Goal: Task Accomplishment & Management: Complete application form

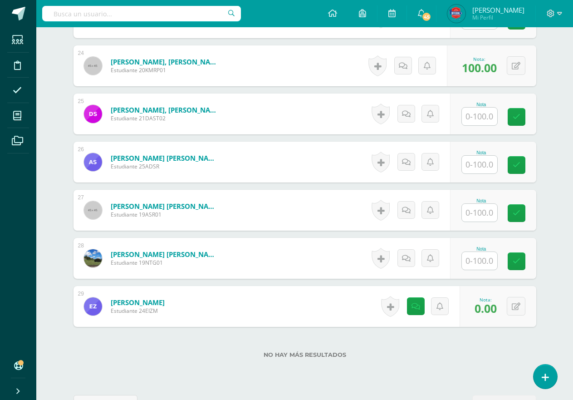
click at [488, 212] on input "text" at bounding box center [479, 213] width 35 height 18
type input "90"
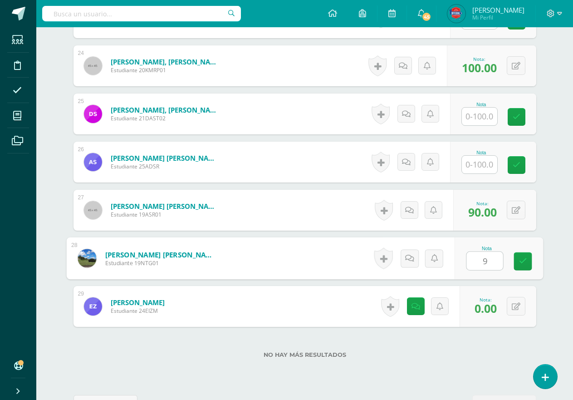
type input "90"
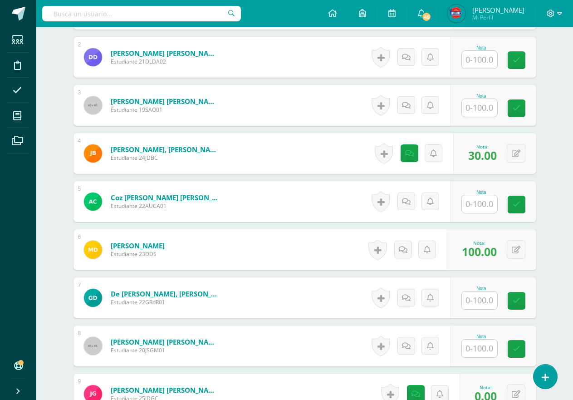
scroll to position [259, 0]
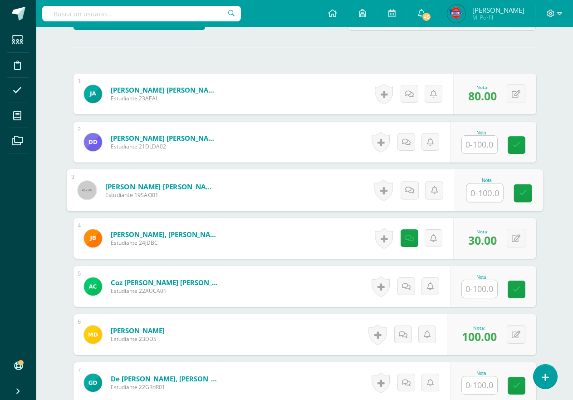
click at [463, 195] on div "Nota" at bounding box center [498, 190] width 88 height 42
click at [476, 194] on input "text" at bounding box center [484, 193] width 36 height 18
click at [498, 193] on div "Nota: 85.00" at bounding box center [483, 190] width 36 height 20
click at [512, 193] on div "0 [GEOGRAPHIC_DATA] Logros obtenidos Aún no hay logros agregados Nota: 85.00" at bounding box center [500, 190] width 85 height 42
click at [516, 193] on button at bounding box center [522, 190] width 19 height 19
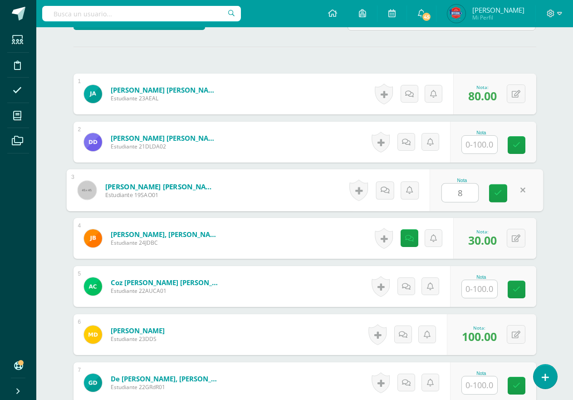
type input "85"
click at [455, 151] on div "Nota" at bounding box center [493, 142] width 86 height 41
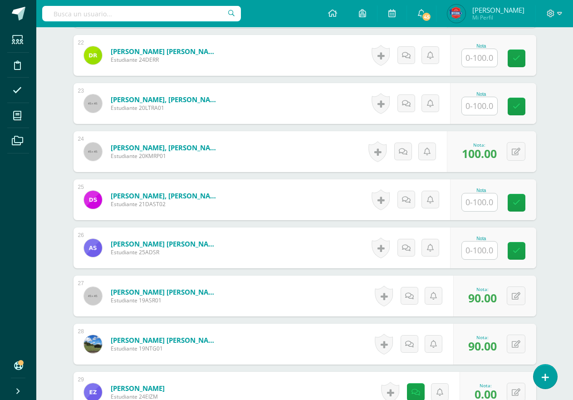
scroll to position [1424, 0]
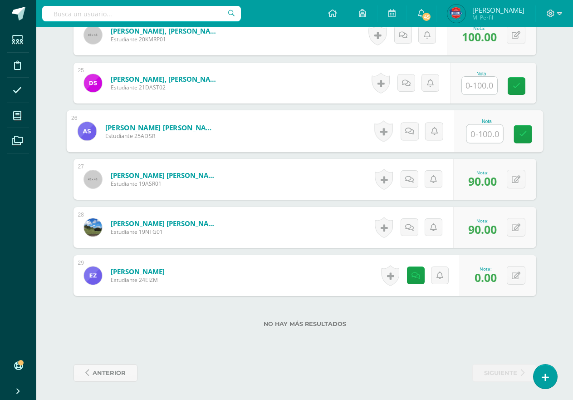
click at [482, 129] on input "text" at bounding box center [484, 134] width 36 height 18
type input "80"
click at [415, 278] on icon at bounding box center [416, 276] width 9 height 8
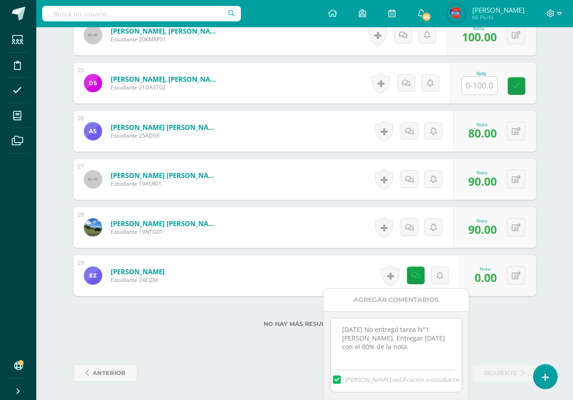
drag, startPoint x: 397, startPoint y: 348, endPoint x: 319, endPoint y: 318, distance: 83.0
click at [413, 86] on link at bounding box center [406, 83] width 18 height 18
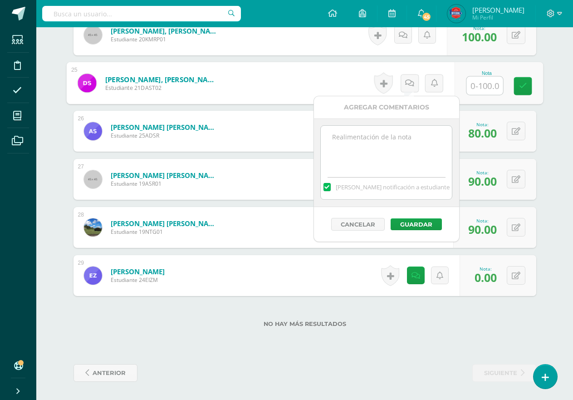
drag, startPoint x: 420, startPoint y: 153, endPoint x: 460, endPoint y: 127, distance: 47.8
click at [421, 152] on textarea at bounding box center [386, 148] width 131 height 45
paste textarea "[DATE] No entregó tarea N°1 [PERSON_NAME]. Entregar [DATE] con el 80% de la not…"
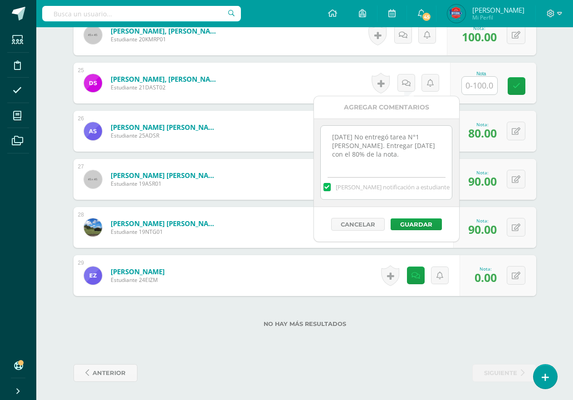
type textarea "[DATE] No entregó tarea N°1 [PERSON_NAME]. Entregar [DATE] con el 80% de la not…"
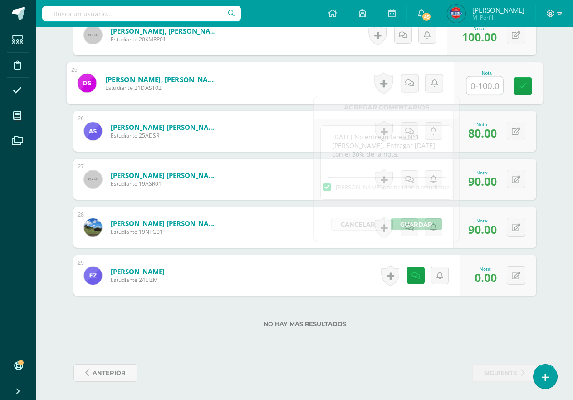
click at [470, 84] on input "text" at bounding box center [484, 86] width 36 height 18
type input "0"
click at [412, 87] on icon at bounding box center [409, 83] width 9 height 8
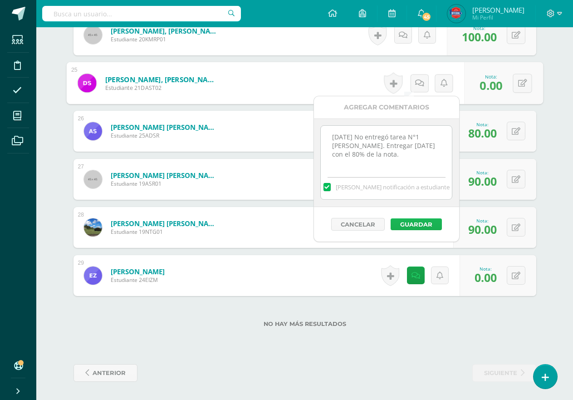
click at [427, 223] on button "Guardar" at bounding box center [416, 224] width 51 height 12
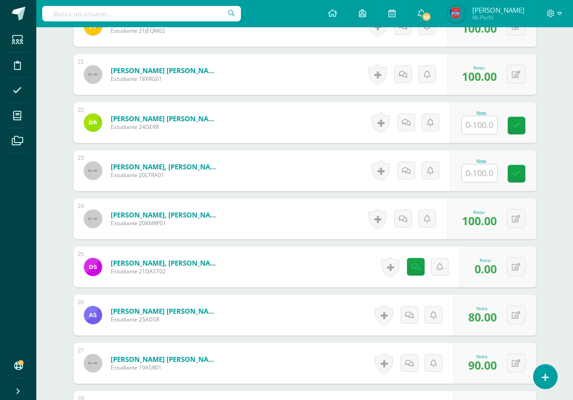
scroll to position [1197, 0]
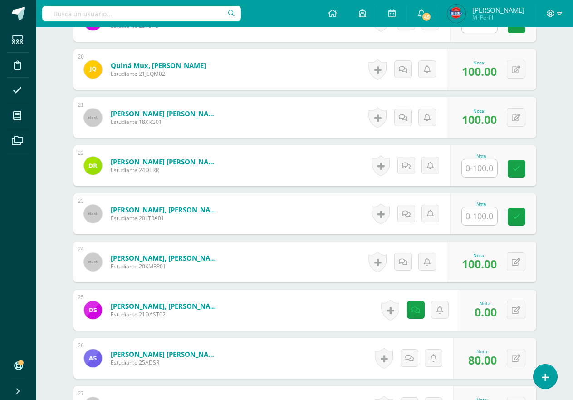
click at [480, 215] on input "text" at bounding box center [479, 216] width 35 height 18
type input "100"
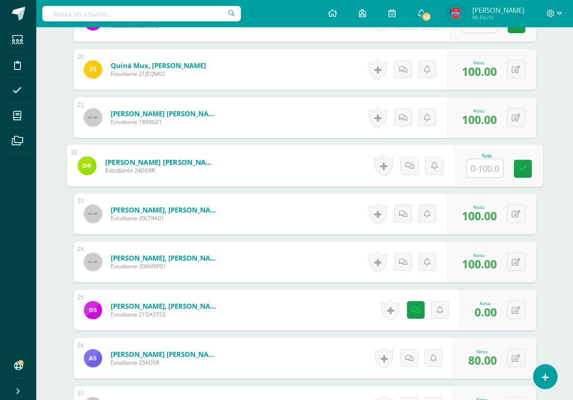
click at [478, 162] on input "text" at bounding box center [484, 168] width 36 height 18
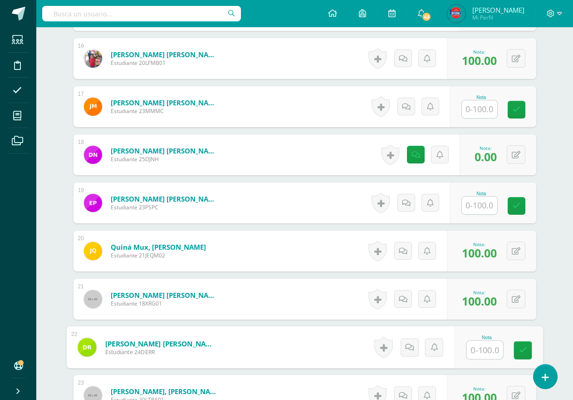
scroll to position [1061, 0]
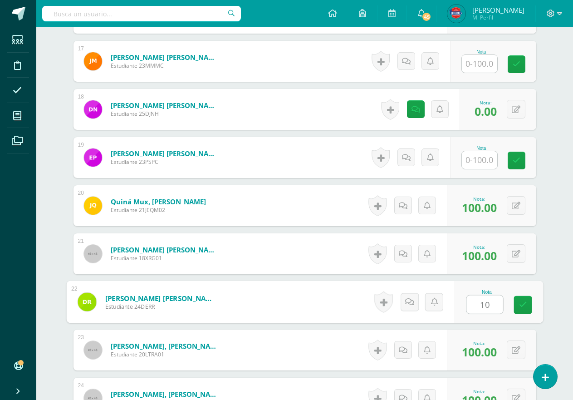
type input "100"
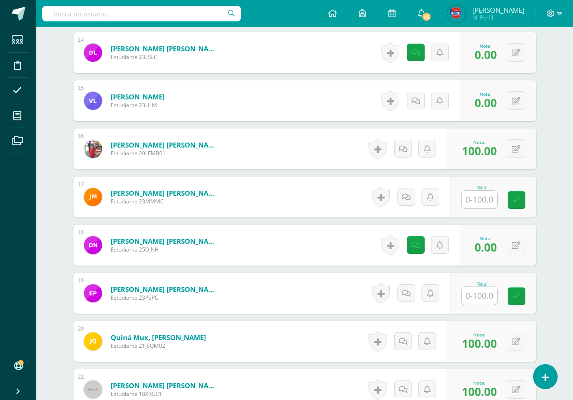
scroll to position [925, 0]
click at [466, 299] on input "text" at bounding box center [479, 296] width 35 height 18
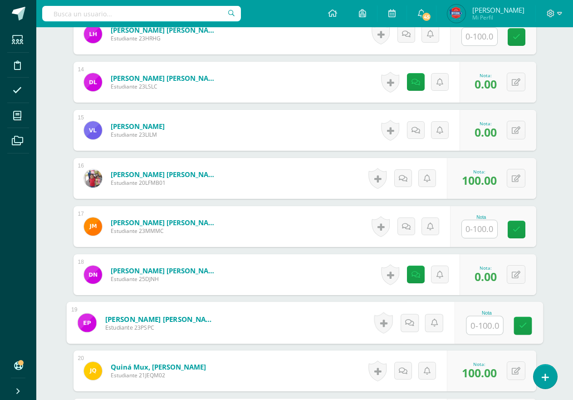
scroll to position [880, 0]
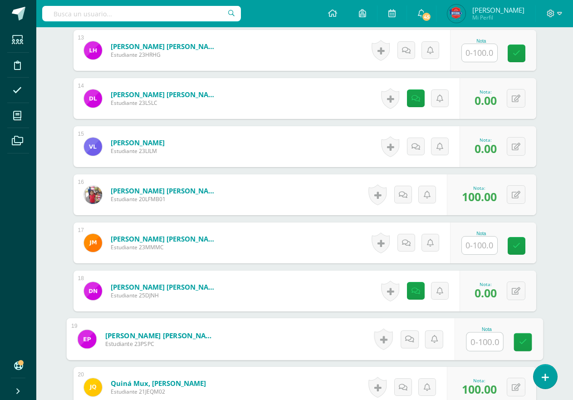
click at [482, 335] on input "text" at bounding box center [484, 342] width 36 height 18
type input "80"
click at [402, 339] on link at bounding box center [410, 339] width 18 height 18
click at [414, 384] on textarea at bounding box center [389, 404] width 131 height 45
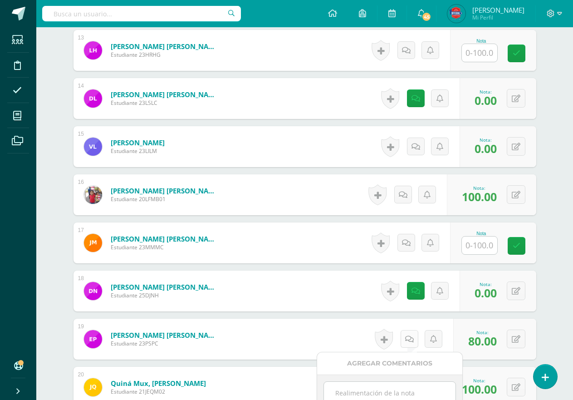
click at [413, 343] on link at bounding box center [410, 339] width 18 height 18
click at [412, 394] on textarea at bounding box center [389, 404] width 131 height 45
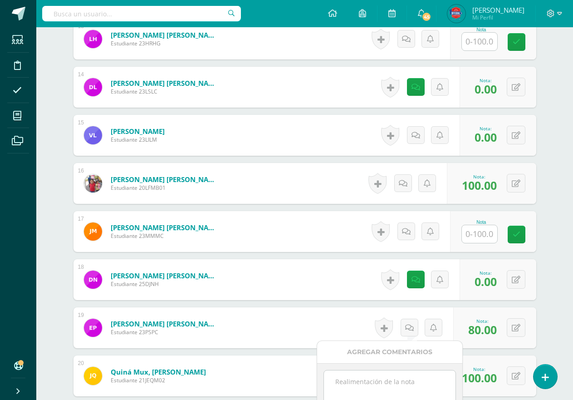
scroll to position [1016, 0]
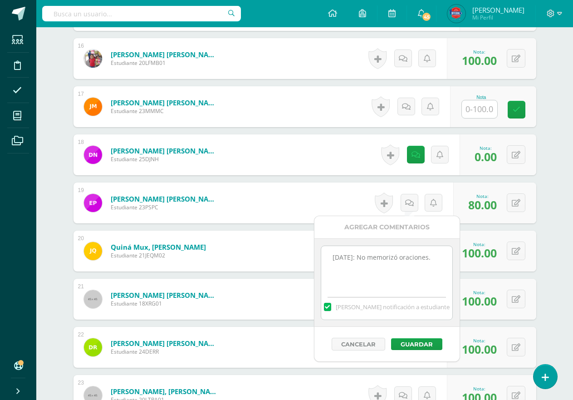
type textarea "[DATE]: No memorizó oraciones."
click at [414, 342] on button "Guardar" at bounding box center [416, 344] width 51 height 12
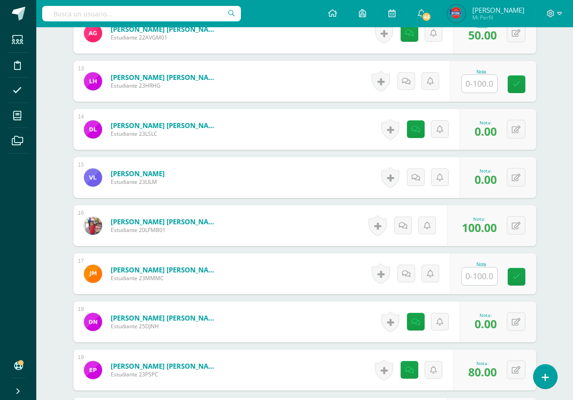
scroll to position [789, 0]
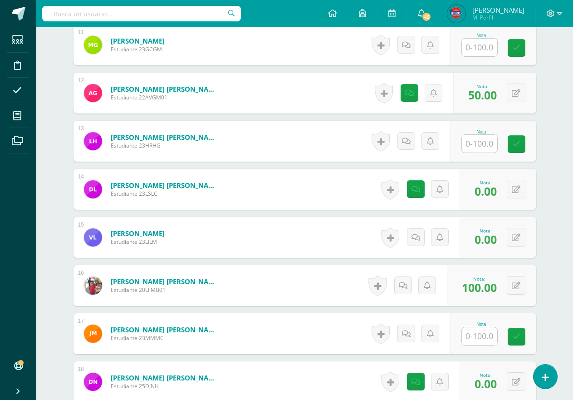
click at [476, 338] on input "text" at bounding box center [479, 336] width 35 height 18
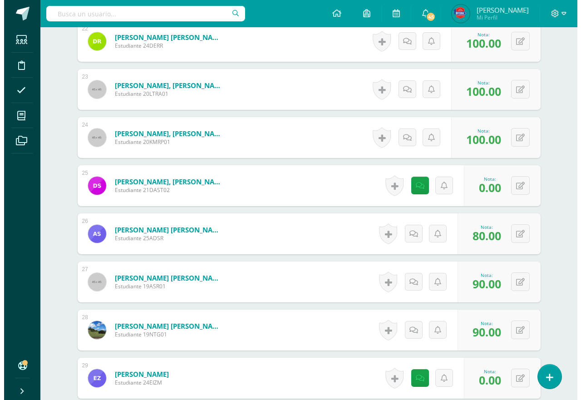
scroll to position [1424, 0]
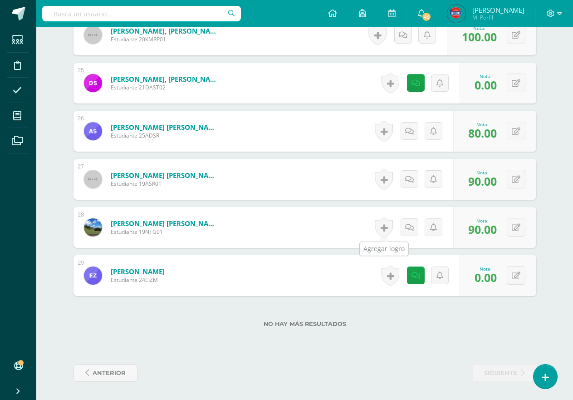
click at [385, 231] on link at bounding box center [384, 227] width 18 height 21
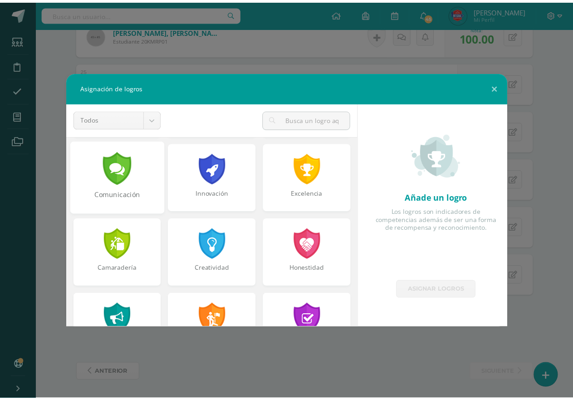
scroll to position [344, 0]
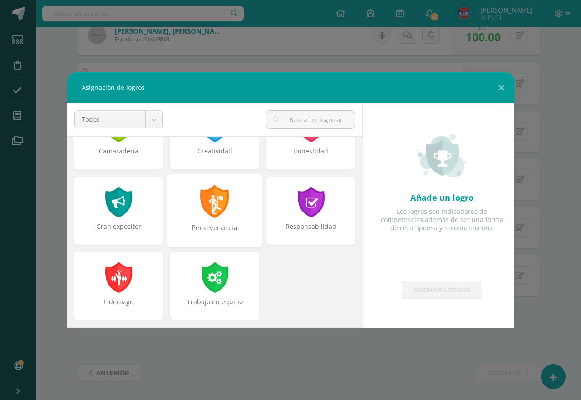
click at [216, 213] on div at bounding box center [214, 201] width 31 height 33
click at [322, 217] on div "Responsabilidad" at bounding box center [310, 210] width 95 height 73
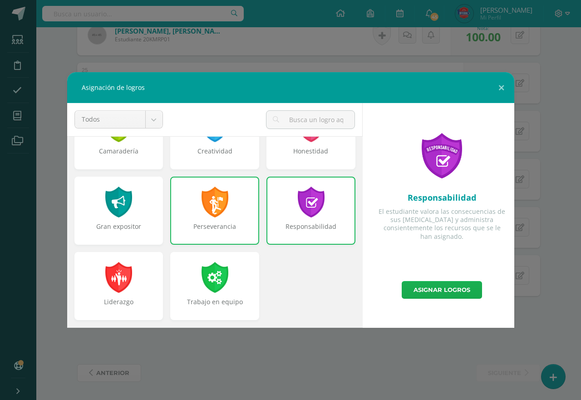
click at [422, 287] on link "Asignar logros" at bounding box center [442, 290] width 80 height 18
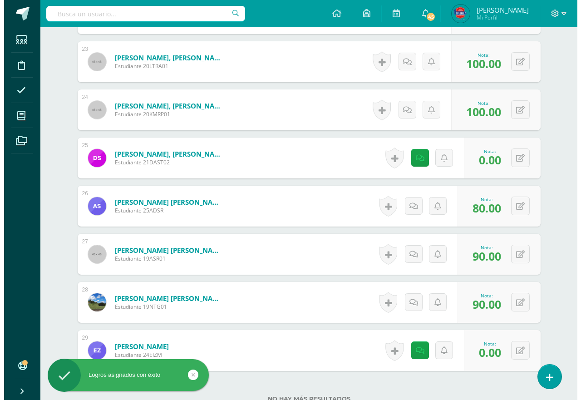
scroll to position [1334, 0]
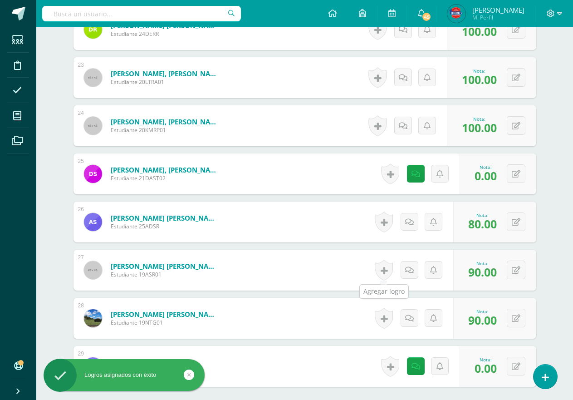
click at [383, 273] on link at bounding box center [384, 270] width 18 height 21
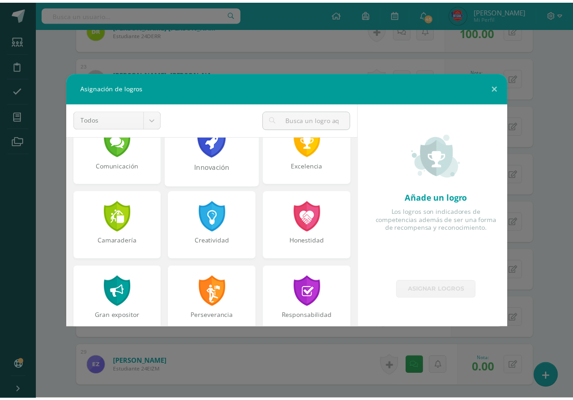
scroll to position [344, 0]
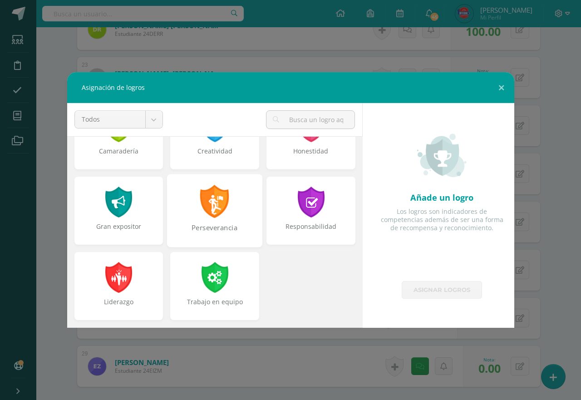
click at [215, 222] on div "Perseverancia" at bounding box center [214, 210] width 95 height 73
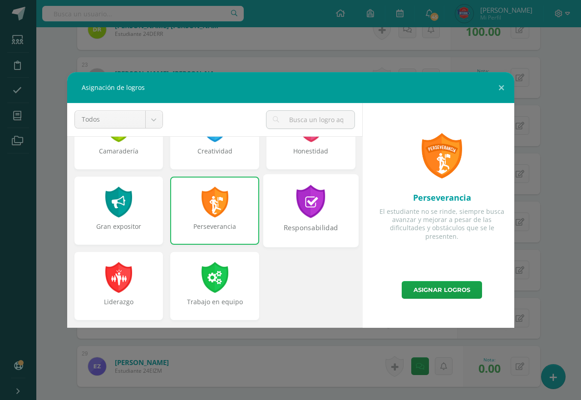
click at [305, 219] on div "Responsabilidad" at bounding box center [310, 210] width 95 height 73
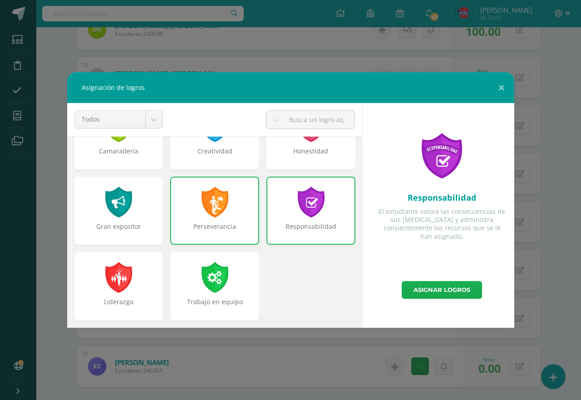
click at [439, 290] on link "Asignar logros" at bounding box center [442, 290] width 80 height 18
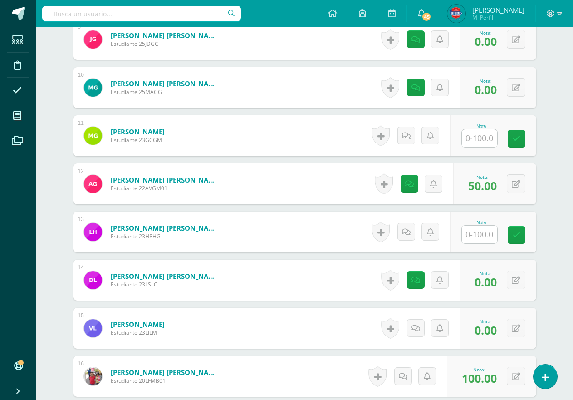
scroll to position [925, 0]
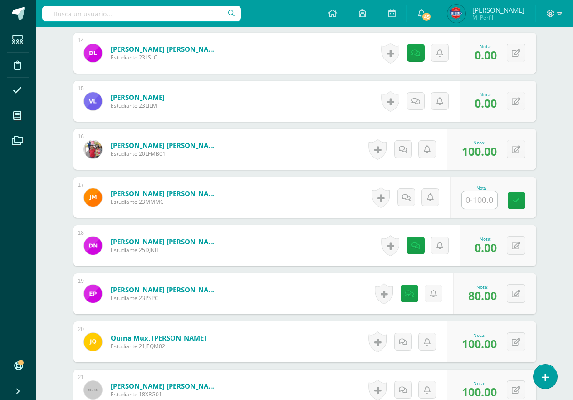
click at [470, 205] on input "text" at bounding box center [479, 200] width 35 height 18
type input "100"
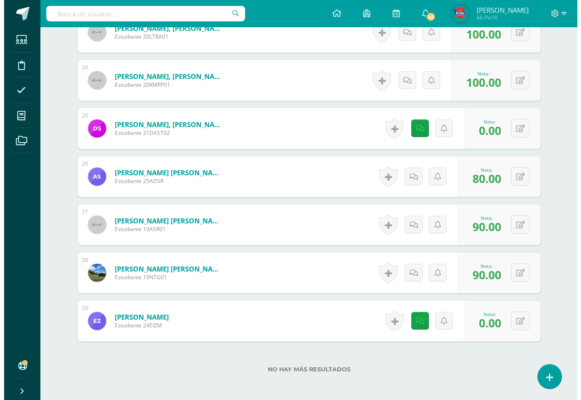
scroll to position [1334, 0]
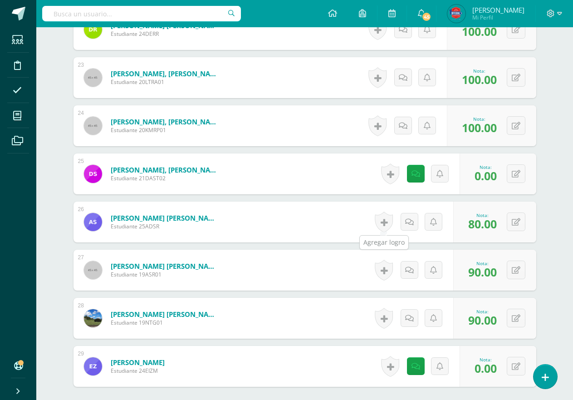
click at [382, 221] on link at bounding box center [384, 221] width 18 height 21
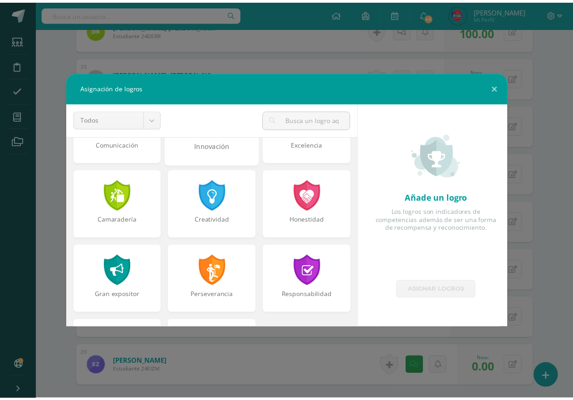
scroll to position [344, 0]
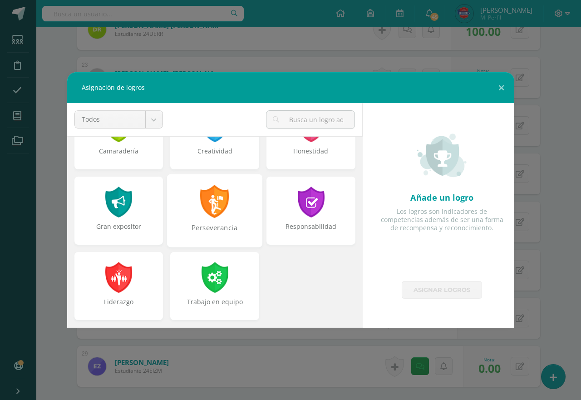
click at [218, 204] on div at bounding box center [214, 201] width 31 height 33
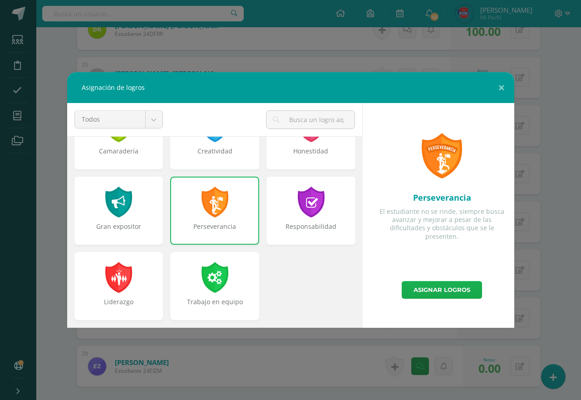
click at [458, 291] on link "Asignar logros" at bounding box center [442, 290] width 80 height 18
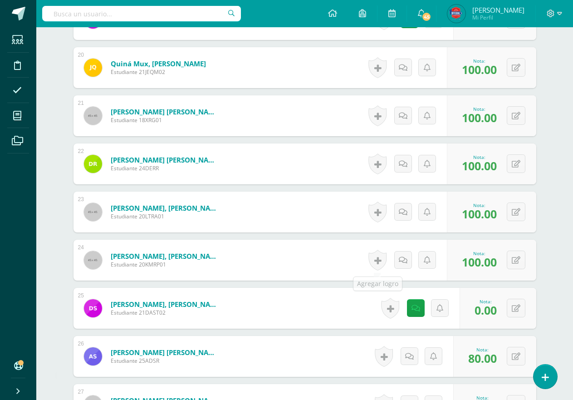
scroll to position [1197, 0]
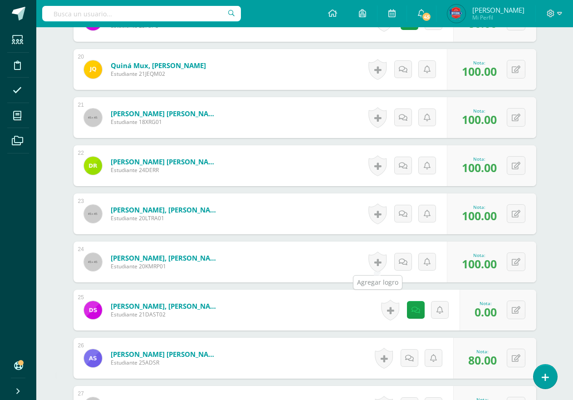
click at [380, 268] on link at bounding box center [377, 261] width 18 height 21
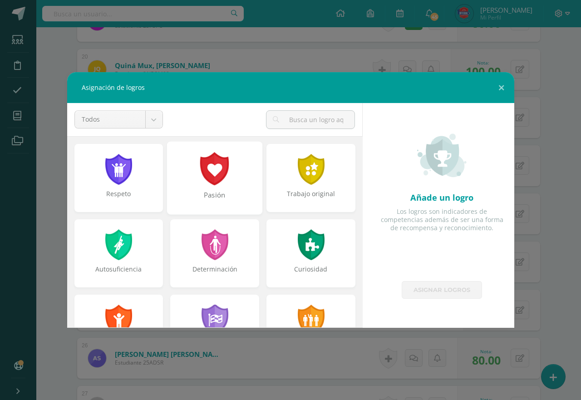
click at [207, 170] on div at bounding box center [214, 168] width 31 height 33
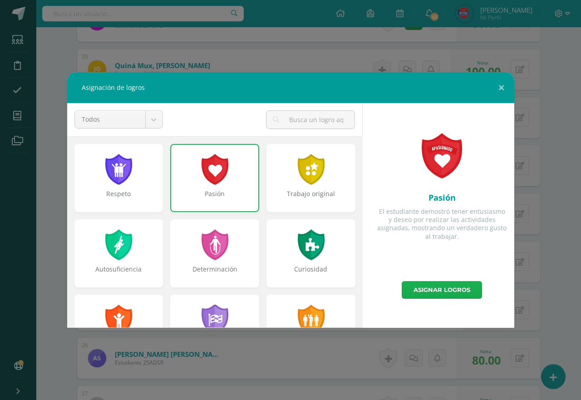
click at [434, 284] on link "Asignar logros" at bounding box center [442, 290] width 80 height 18
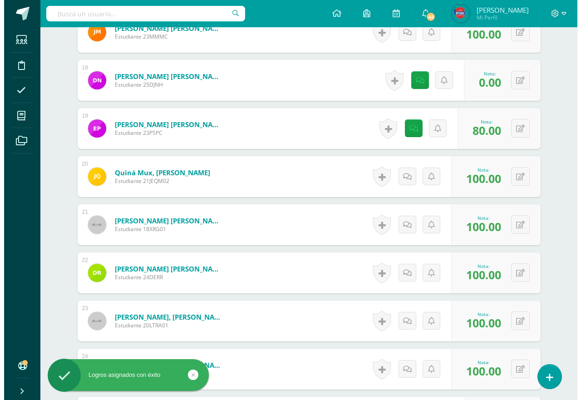
scroll to position [1107, 0]
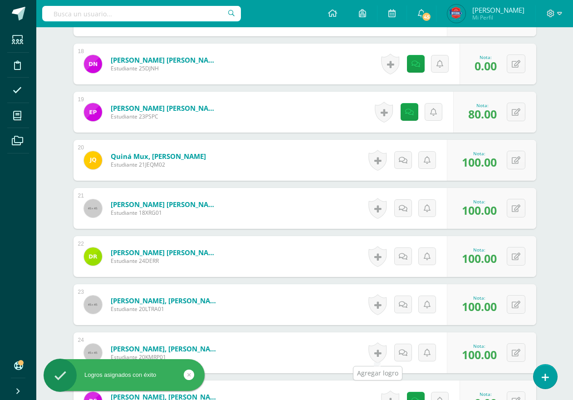
click at [380, 354] on link at bounding box center [377, 352] width 18 height 21
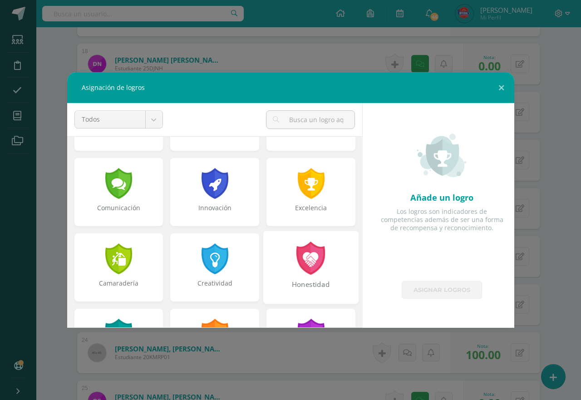
scroll to position [227, 0]
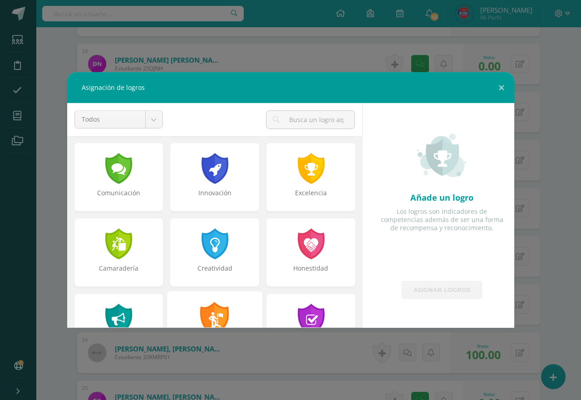
click at [212, 302] on div at bounding box center [214, 318] width 31 height 33
click at [301, 236] on div at bounding box center [310, 243] width 29 height 31
click at [222, 340] on div "Perseverancia" at bounding box center [214, 350] width 93 height 20
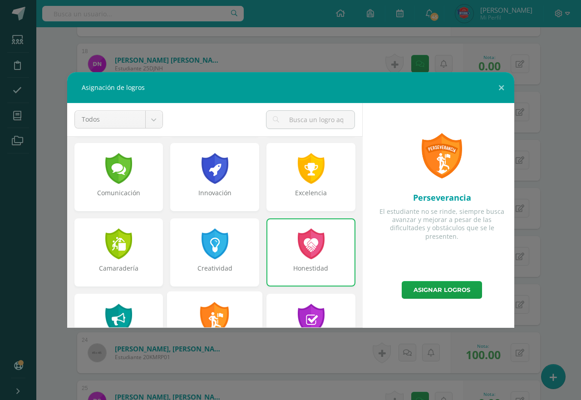
scroll to position [318, 0]
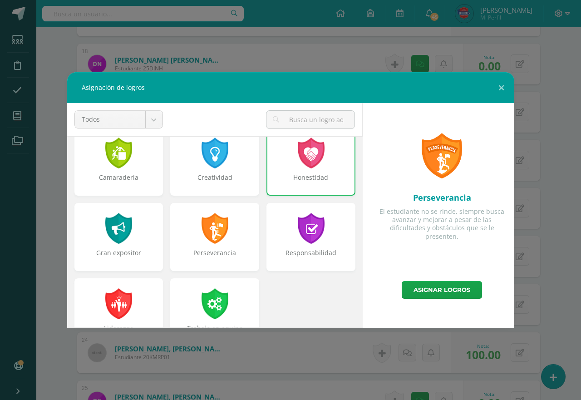
click at [286, 178] on div "Honestidad" at bounding box center [310, 182] width 87 height 18
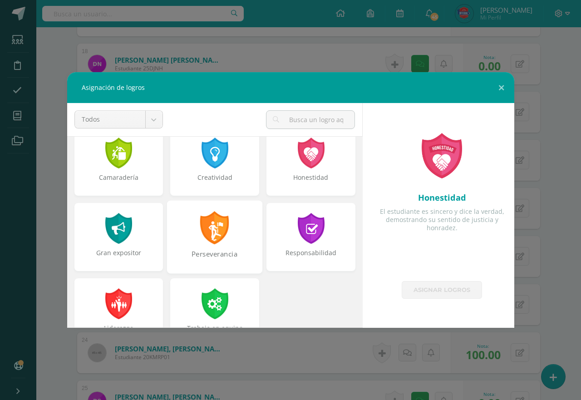
click at [221, 230] on div at bounding box center [214, 227] width 31 height 33
click at [299, 240] on div at bounding box center [310, 228] width 29 height 31
click at [224, 199] on div "Creatividad" at bounding box center [215, 164] width 96 height 75
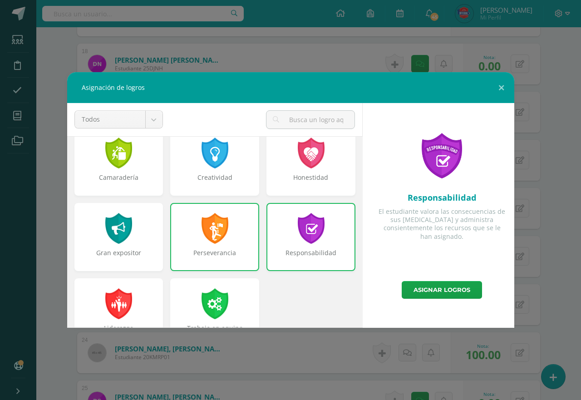
scroll to position [344, 0]
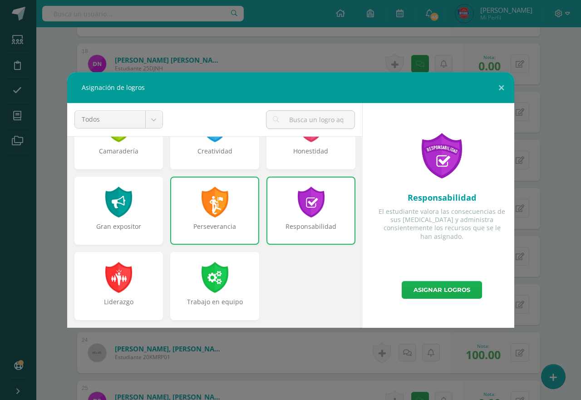
click at [429, 290] on link "Asignar logros" at bounding box center [442, 290] width 80 height 18
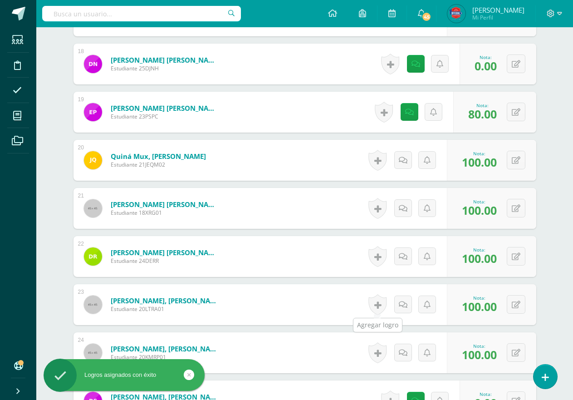
click at [382, 307] on link at bounding box center [377, 304] width 18 height 21
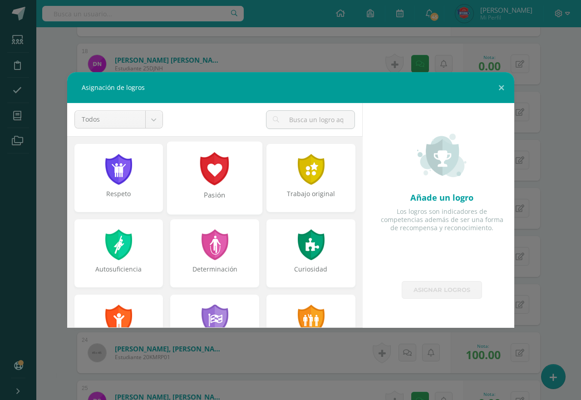
click at [205, 181] on div at bounding box center [214, 168] width 31 height 33
click at [299, 181] on div at bounding box center [310, 168] width 31 height 33
click at [218, 213] on div "Pasión" at bounding box center [215, 181] width 96 height 75
click at [297, 211] on div "Trabajo original" at bounding box center [310, 177] width 95 height 73
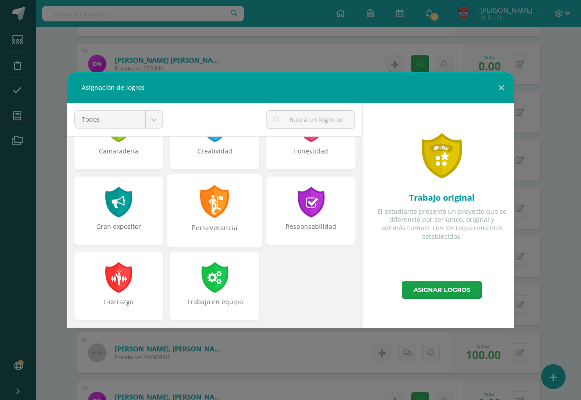
click at [210, 219] on div "Perseverancia" at bounding box center [214, 210] width 95 height 73
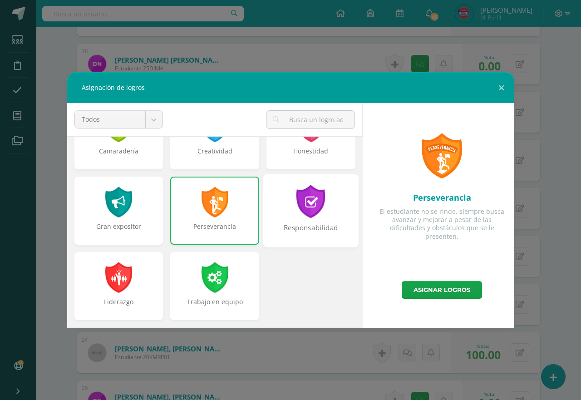
click at [296, 222] on div "Responsabilidad" at bounding box center [310, 210] width 95 height 73
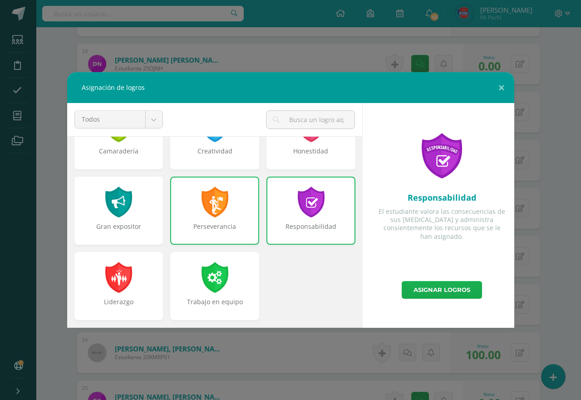
click at [427, 292] on link "Asignar logros" at bounding box center [442, 290] width 80 height 18
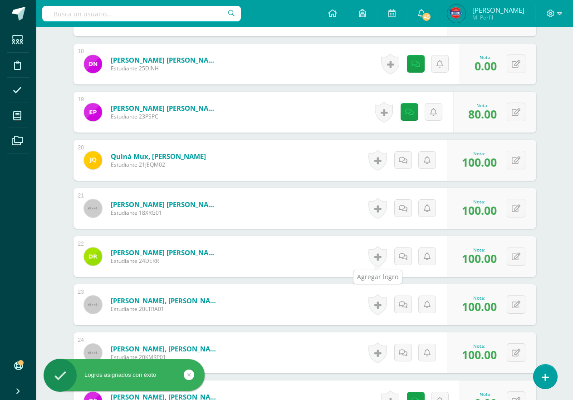
click at [382, 255] on link at bounding box center [377, 256] width 18 height 21
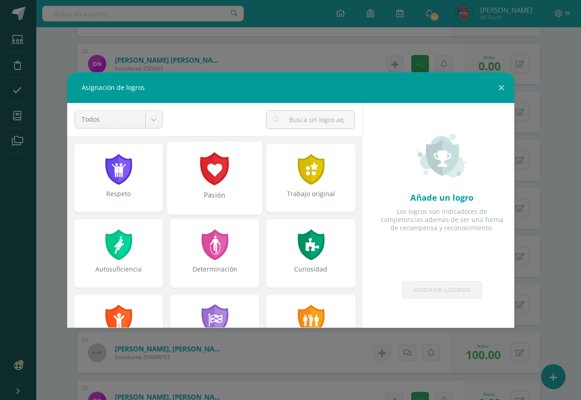
click at [203, 183] on div at bounding box center [214, 168] width 31 height 33
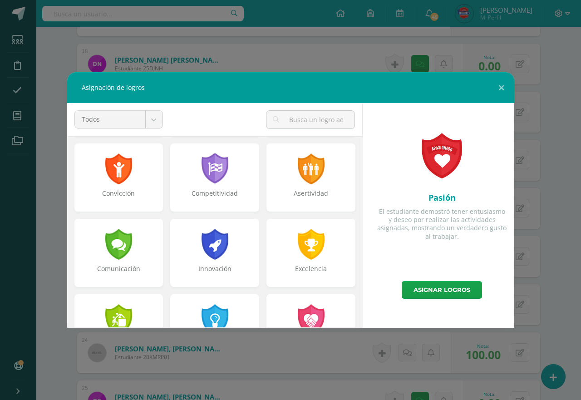
scroll to position [181, 0]
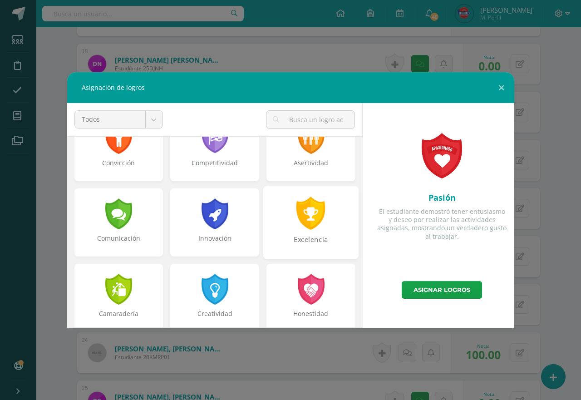
click at [299, 215] on div at bounding box center [310, 212] width 31 height 33
click at [217, 275] on div at bounding box center [214, 289] width 29 height 31
click at [297, 276] on div at bounding box center [310, 289] width 29 height 31
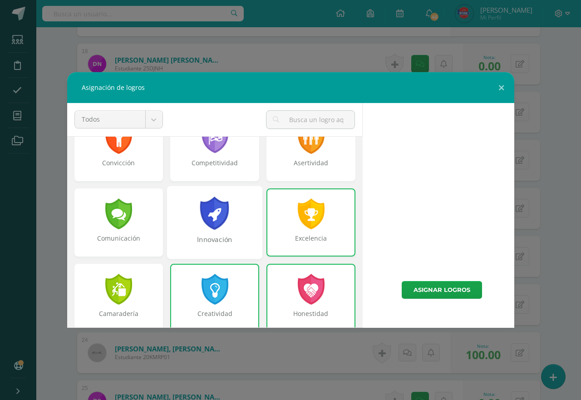
click at [203, 199] on div at bounding box center [214, 212] width 31 height 33
click at [279, 219] on div "Excelencia" at bounding box center [310, 222] width 89 height 68
click at [228, 219] on div "Innovación" at bounding box center [214, 222] width 95 height 73
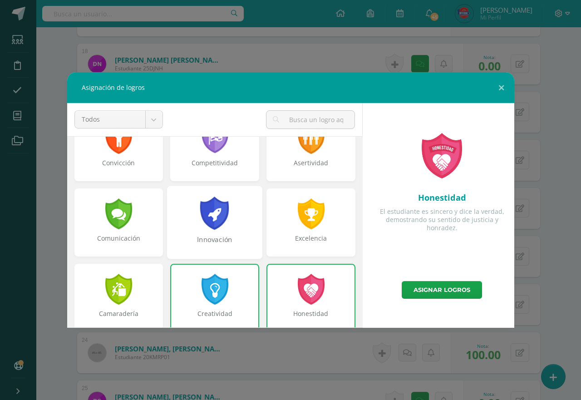
scroll to position [344, 0]
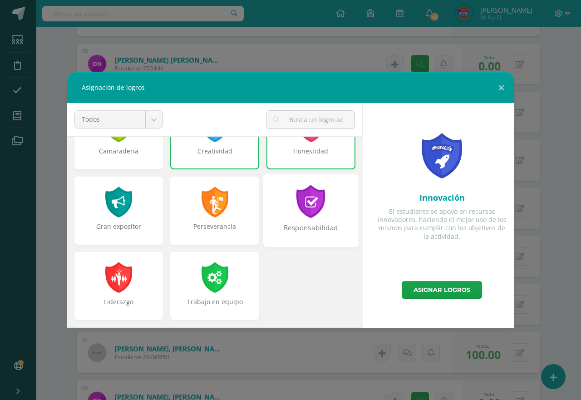
click at [284, 232] on div "Responsabilidad" at bounding box center [310, 233] width 93 height 20
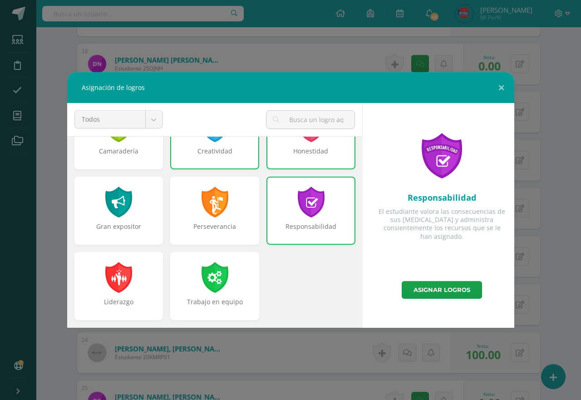
click at [284, 232] on div "Responsabilidad" at bounding box center [310, 231] width 87 height 18
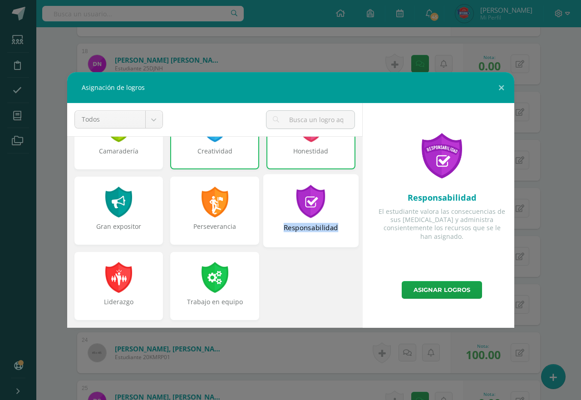
click at [285, 231] on div "Responsabilidad" at bounding box center [310, 233] width 93 height 20
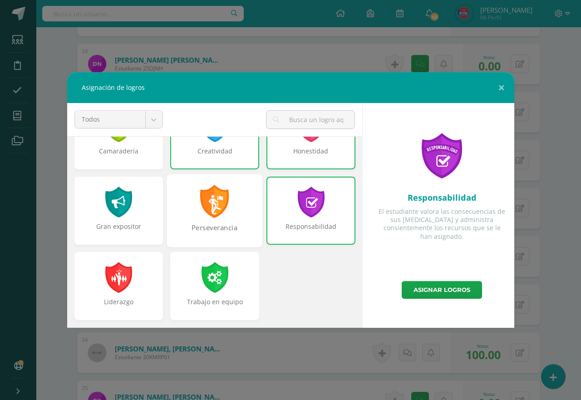
click at [201, 217] on div at bounding box center [214, 201] width 31 height 33
click at [209, 165] on div "Creatividad" at bounding box center [214, 135] width 89 height 68
click at [289, 165] on div "Honestidad" at bounding box center [310, 135] width 89 height 68
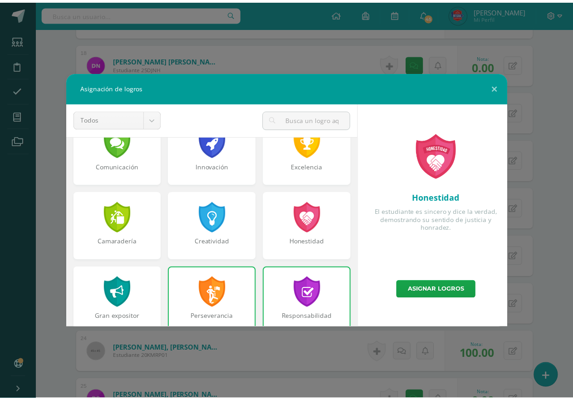
scroll to position [299, 0]
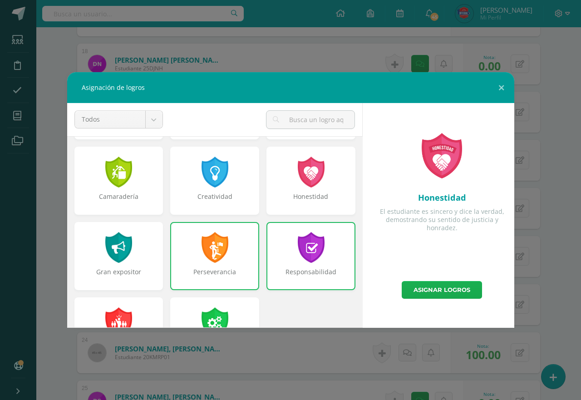
click at [410, 298] on link "Asignar logros" at bounding box center [442, 290] width 80 height 18
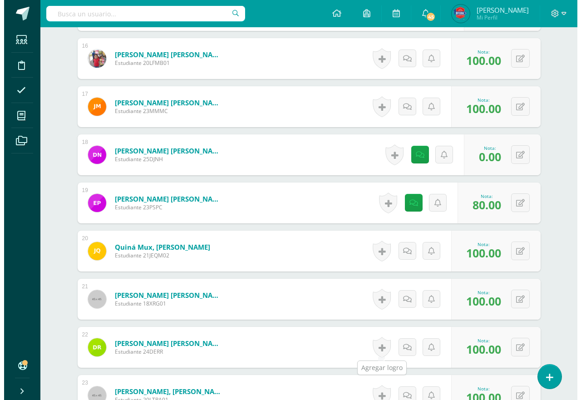
scroll to position [971, 0]
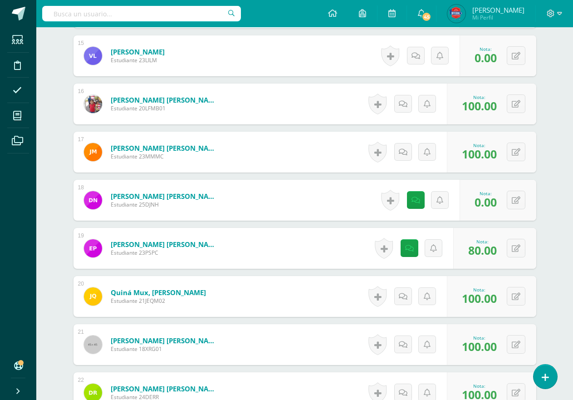
click at [380, 351] on link at bounding box center [377, 344] width 18 height 21
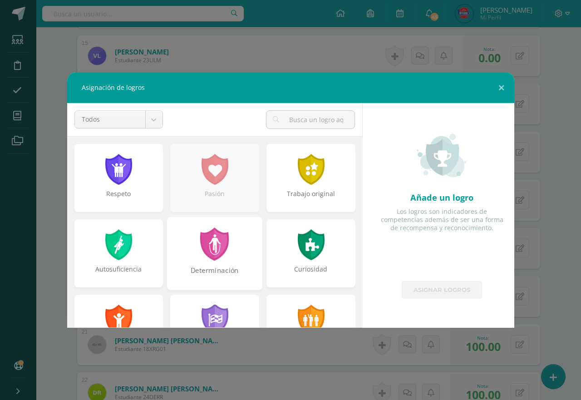
scroll to position [272, 0]
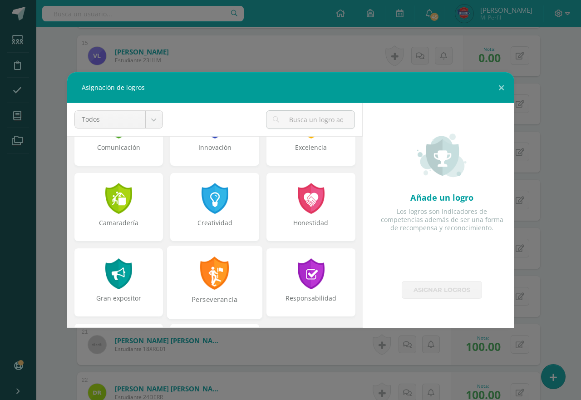
click at [206, 284] on div at bounding box center [214, 272] width 31 height 33
click at [302, 216] on div "Honestidad" at bounding box center [310, 207] width 89 height 68
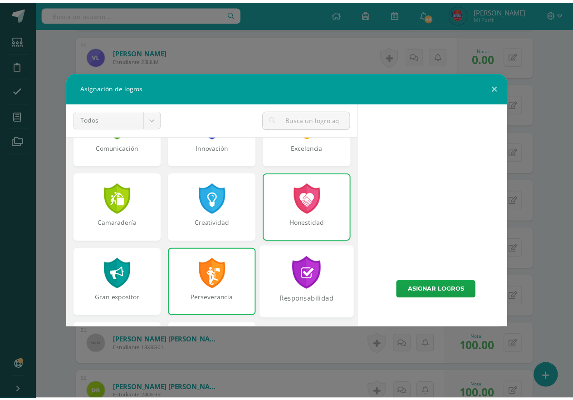
scroll to position [344, 0]
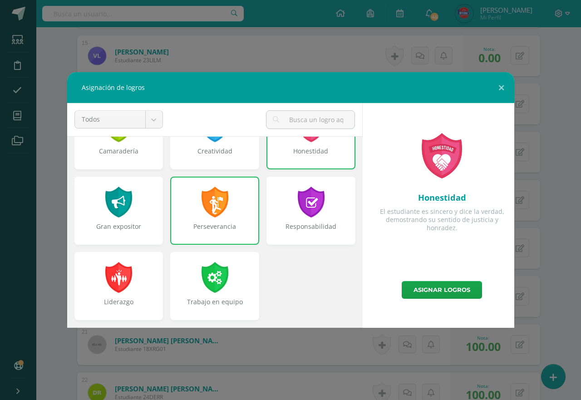
click at [302, 132] on div at bounding box center [310, 123] width 96 height 26
click at [305, 159] on div "Honestidad" at bounding box center [310, 156] width 87 height 18
click at [305, 202] on div at bounding box center [310, 201] width 31 height 33
click at [310, 229] on div "Responsabilidad" at bounding box center [310, 233] width 93 height 20
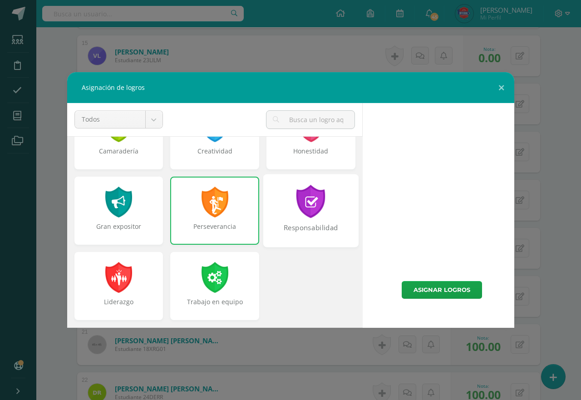
click at [302, 241] on div "Responsabilidad" at bounding box center [310, 210] width 95 height 73
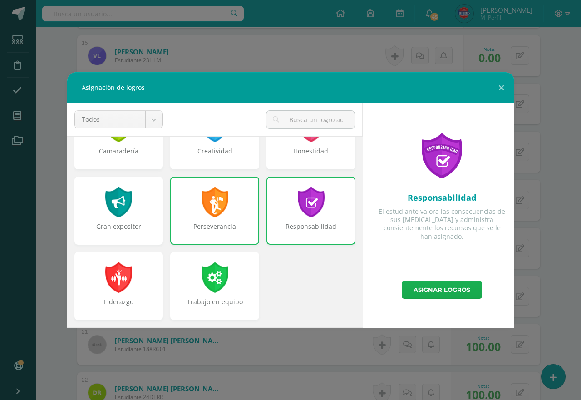
click at [425, 291] on link "Asignar logros" at bounding box center [442, 290] width 80 height 18
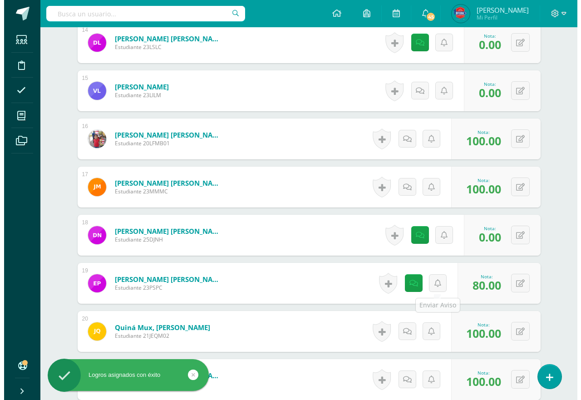
scroll to position [925, 0]
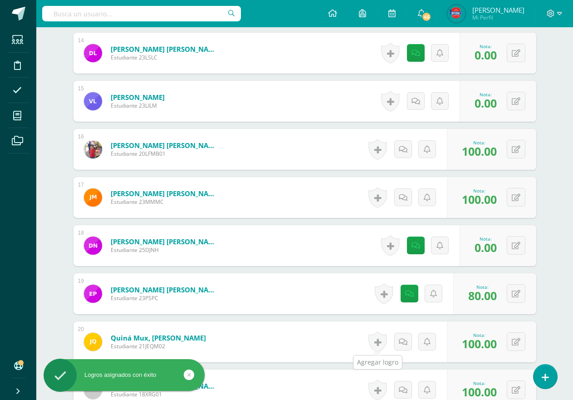
click at [382, 344] on link at bounding box center [377, 341] width 18 height 21
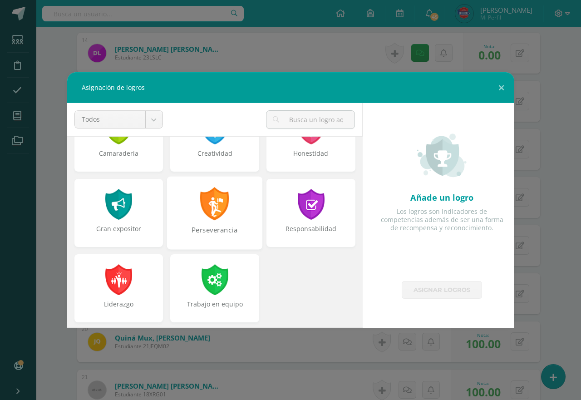
scroll to position [344, 0]
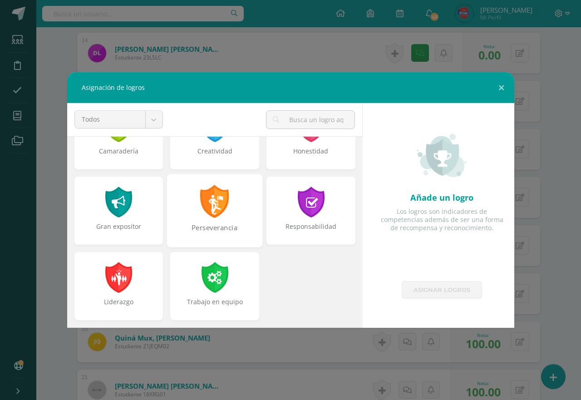
click at [209, 186] on div at bounding box center [214, 201] width 31 height 33
click at [216, 227] on div "Perseverancia" at bounding box center [214, 233] width 93 height 20
click at [223, 216] on div at bounding box center [214, 201] width 31 height 33
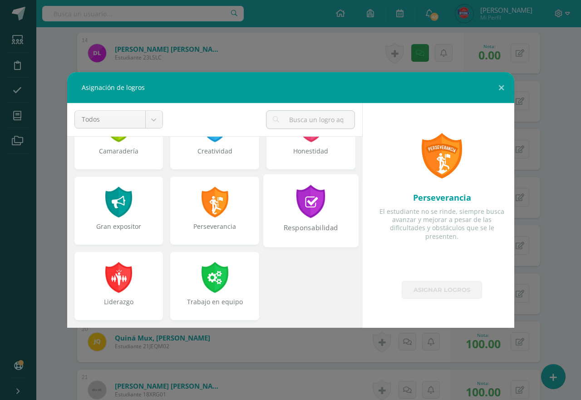
click at [294, 219] on div "Responsabilidad" at bounding box center [310, 210] width 95 height 73
click at [177, 223] on div "Perseverancia" at bounding box center [214, 231] width 87 height 18
click at [284, 216] on div "Responsabilidad" at bounding box center [310, 210] width 95 height 73
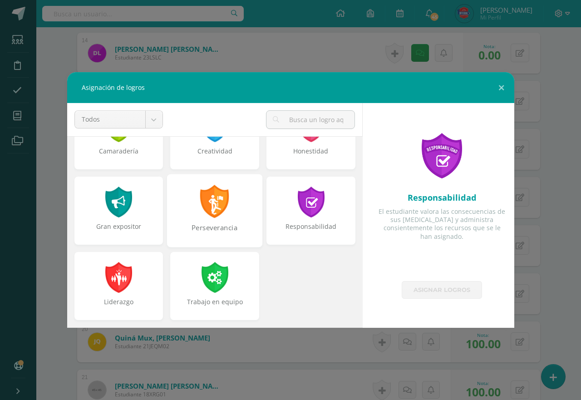
click at [224, 224] on div "Perseverancia" at bounding box center [214, 233] width 93 height 20
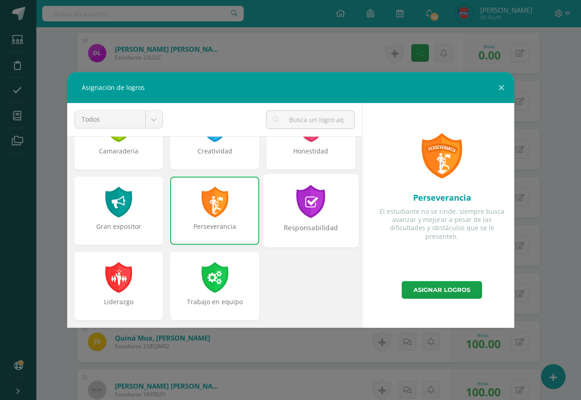
click at [313, 223] on div "Responsabilidad" at bounding box center [310, 233] width 93 height 20
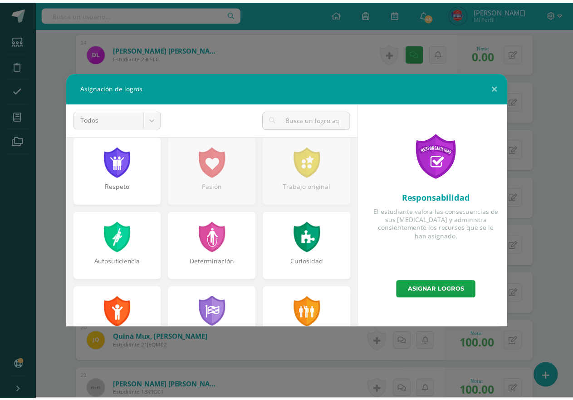
scroll to position [0, 0]
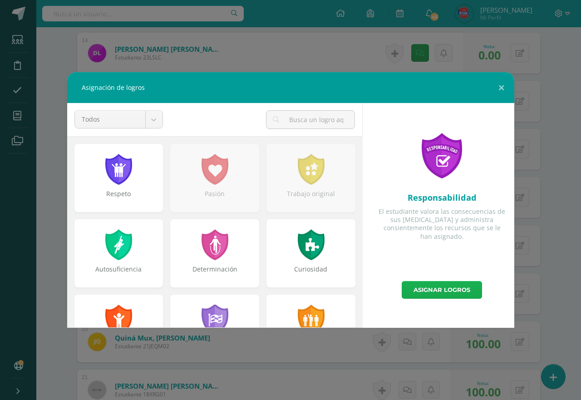
click at [420, 288] on link "Asignar logros" at bounding box center [442, 290] width 80 height 18
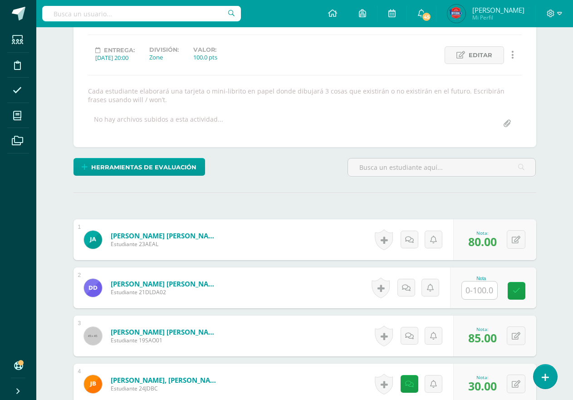
scroll to position [199, 0]
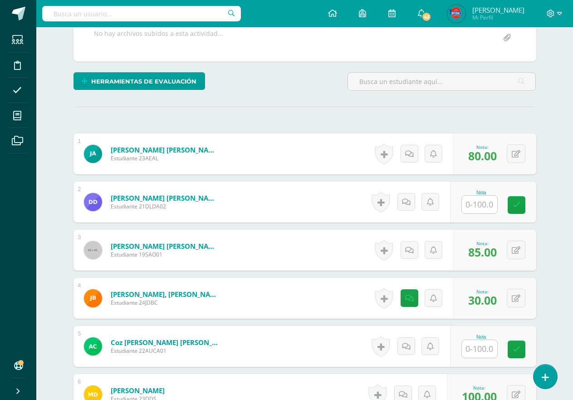
click at [480, 208] on input "text" at bounding box center [479, 205] width 35 height 18
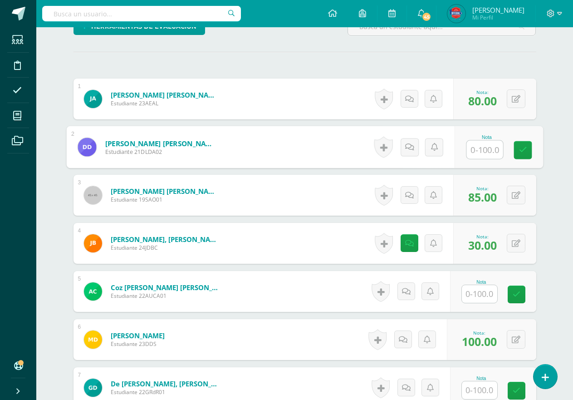
scroll to position [335, 0]
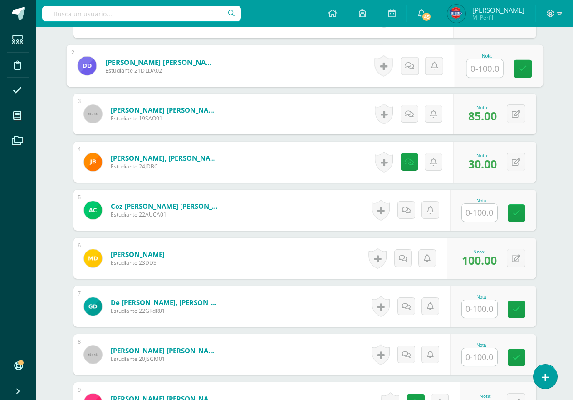
click at [476, 303] on input "text" at bounding box center [479, 309] width 35 height 18
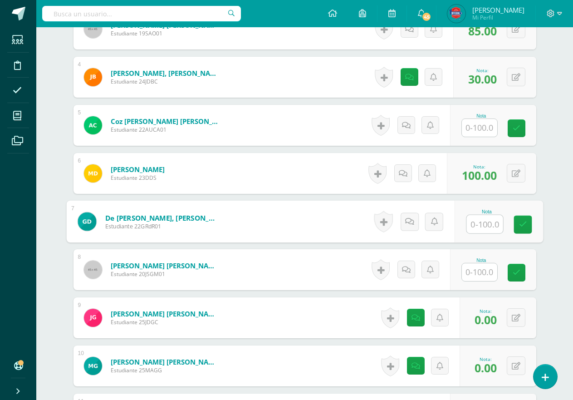
scroll to position [471, 0]
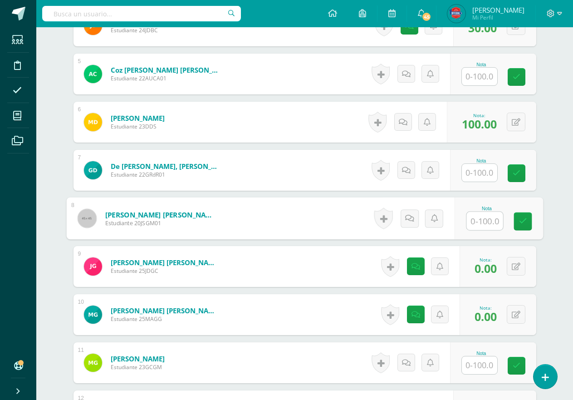
click at [480, 217] on input "text" at bounding box center [484, 221] width 36 height 18
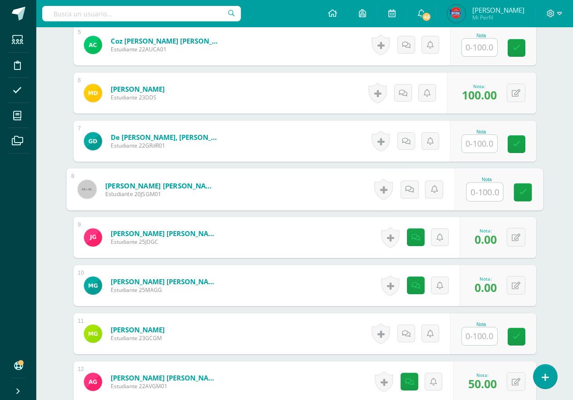
scroll to position [517, 0]
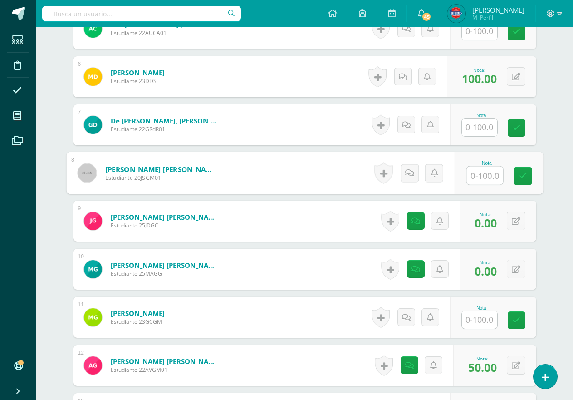
click at [479, 307] on div "Nota" at bounding box center [481, 307] width 40 height 5
click at [480, 316] on input "text" at bounding box center [479, 320] width 35 height 18
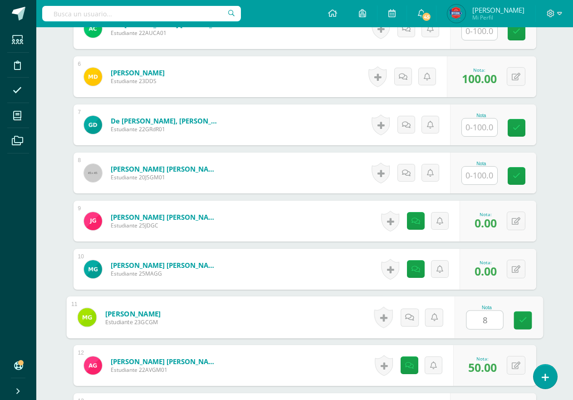
type input "80"
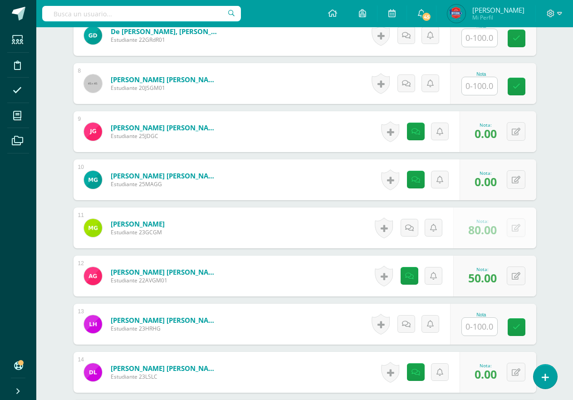
scroll to position [608, 0]
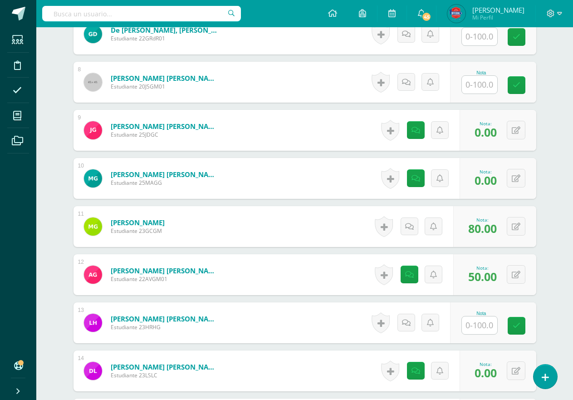
click at [480, 322] on input "text" at bounding box center [479, 325] width 35 height 18
type input "90"
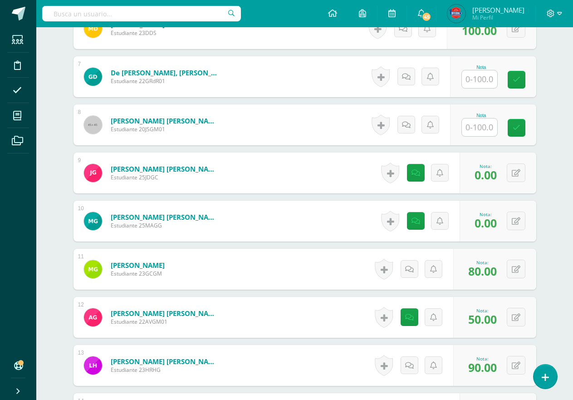
scroll to position [517, 0]
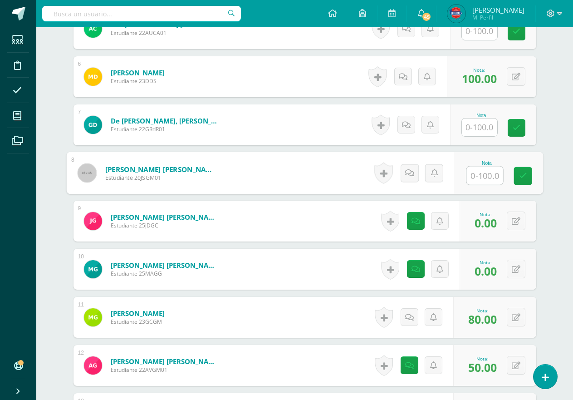
click at [484, 175] on input "text" at bounding box center [484, 176] width 36 height 18
type input "80"
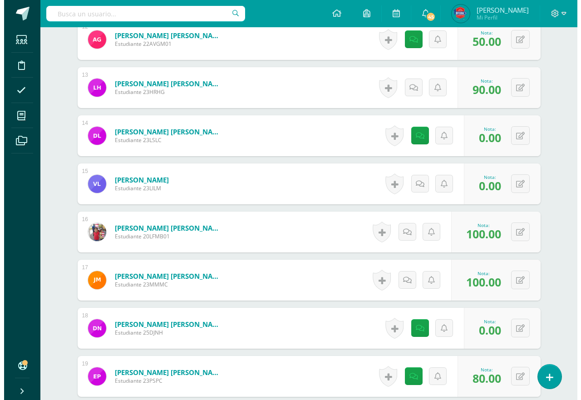
scroll to position [834, 0]
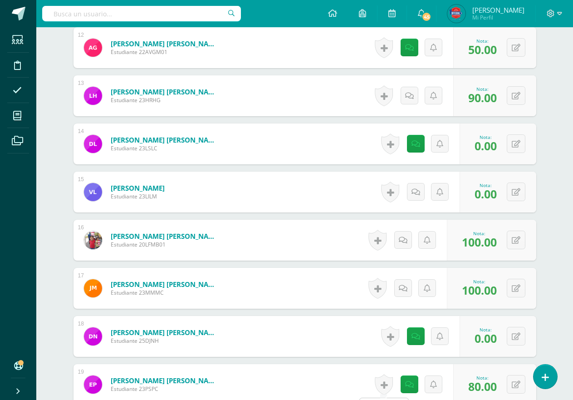
click at [377, 385] on link at bounding box center [384, 384] width 18 height 21
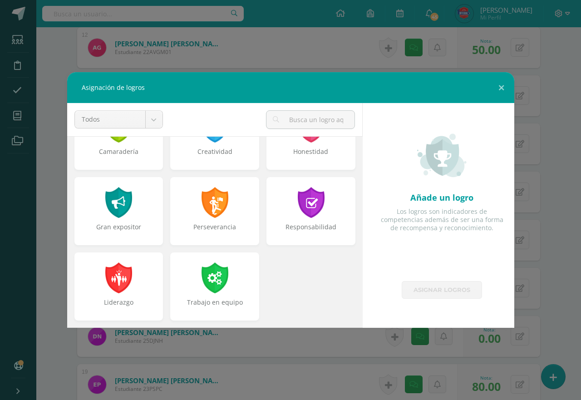
scroll to position [344, 0]
click at [206, 206] on div at bounding box center [214, 201] width 31 height 33
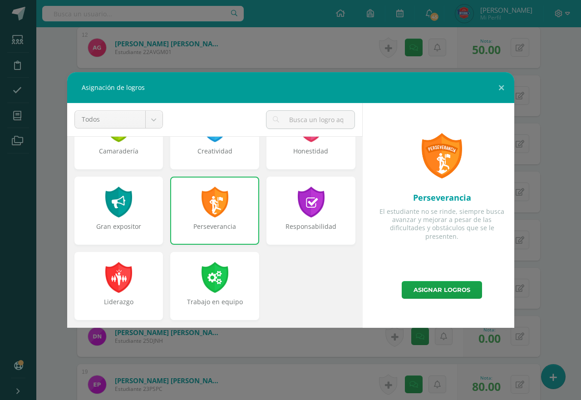
click at [422, 301] on div "Perseverancia El estudiante no se rinde, siempre busca avanzar y mejorar a pesa…" at bounding box center [442, 215] width 152 height 225
click at [422, 298] on link "Asignar logros" at bounding box center [442, 290] width 80 height 18
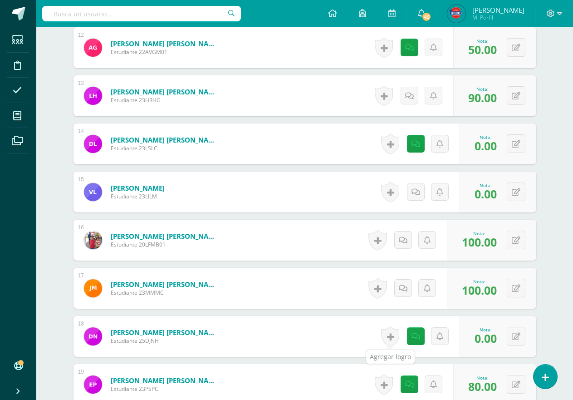
click at [386, 338] on link at bounding box center [390, 336] width 18 height 21
click at [377, 292] on div "Añade un logro Los logros son indicadores de competencias además de ser una for…" at bounding box center [423, 214] width 136 height 202
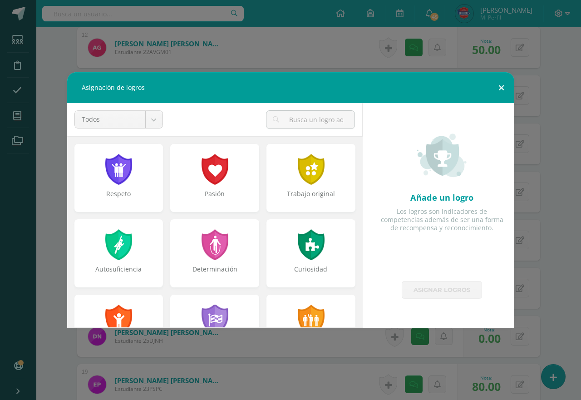
click at [498, 90] on button at bounding box center [501, 87] width 26 height 31
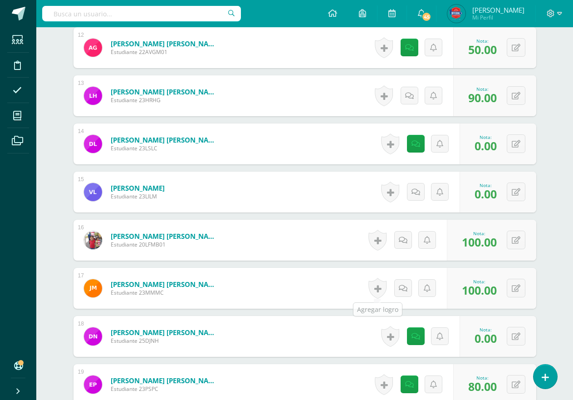
click at [376, 285] on link at bounding box center [377, 288] width 18 height 21
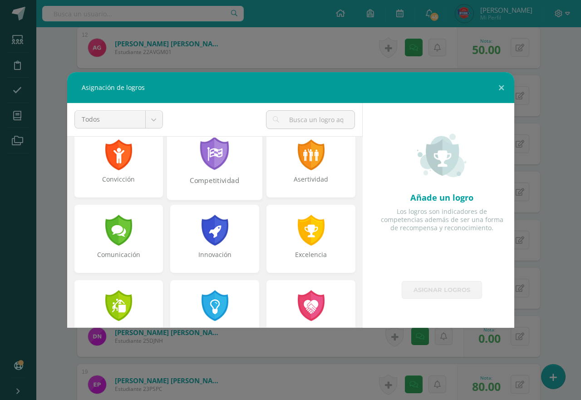
scroll to position [181, 0]
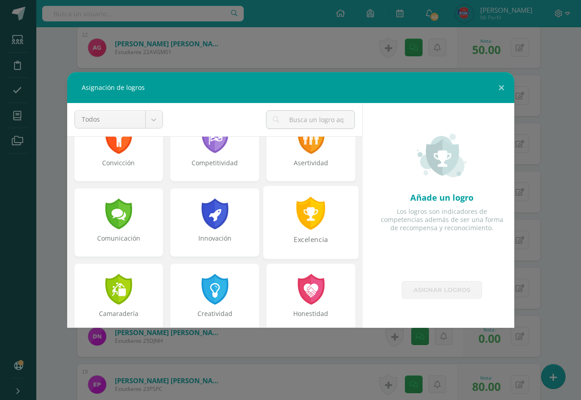
click at [295, 229] on div at bounding box center [310, 212] width 31 height 33
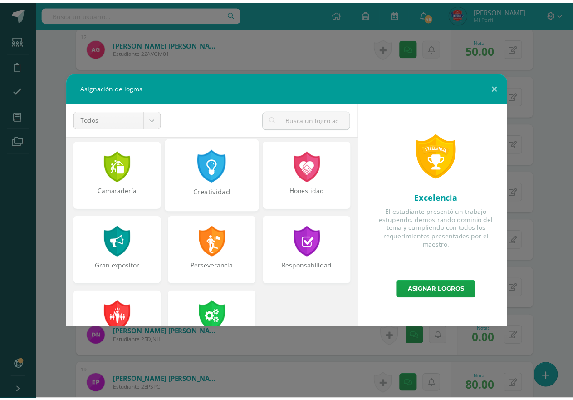
scroll to position [344, 0]
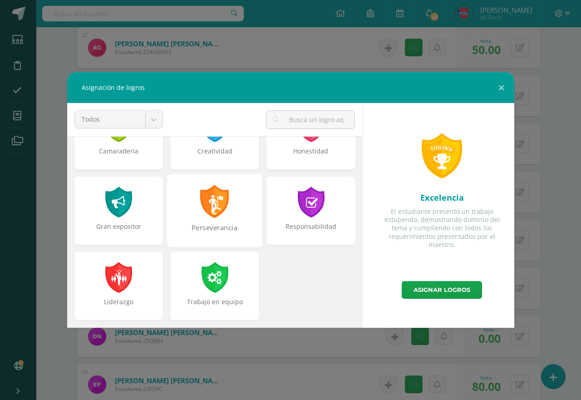
click at [216, 207] on div at bounding box center [214, 201] width 31 height 33
click at [299, 215] on div at bounding box center [310, 201] width 31 height 33
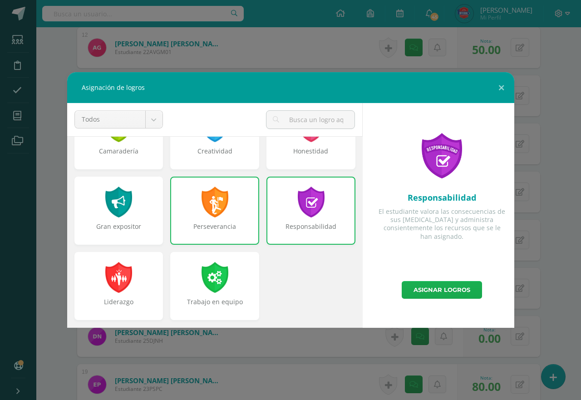
click at [431, 289] on link "Asignar logros" at bounding box center [442, 290] width 80 height 18
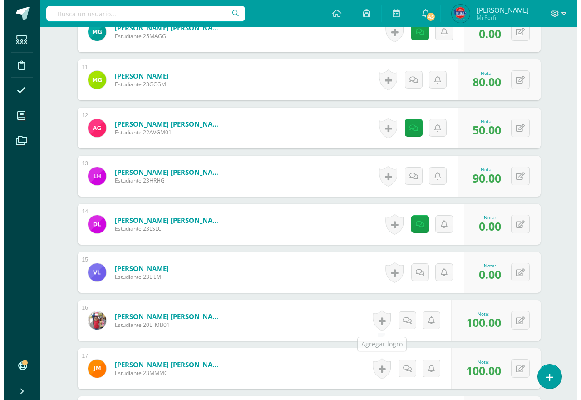
scroll to position [744, 0]
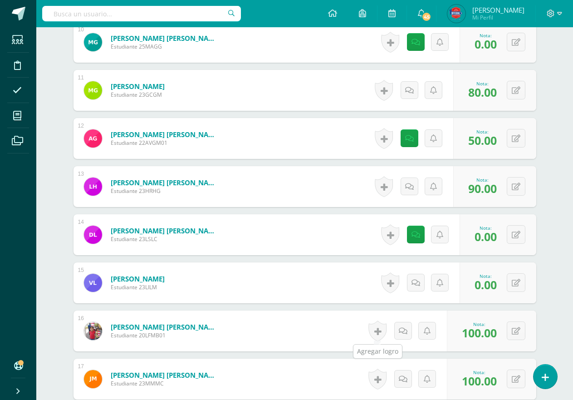
click at [386, 330] on link at bounding box center [377, 330] width 18 height 21
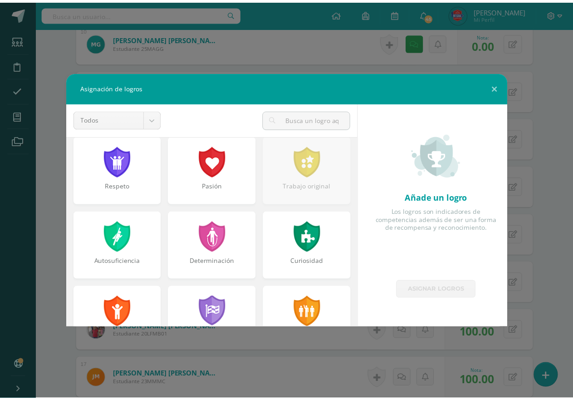
scroll to position [0, 0]
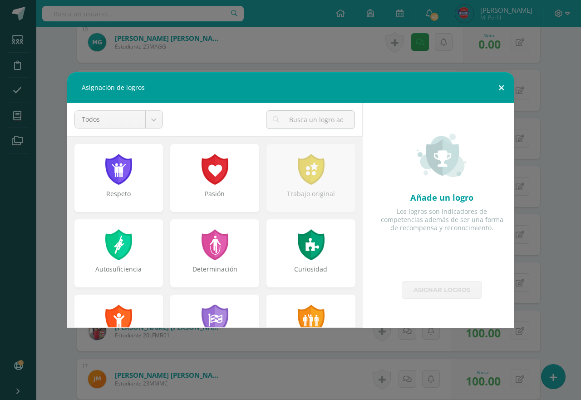
click at [502, 90] on button at bounding box center [501, 87] width 26 height 31
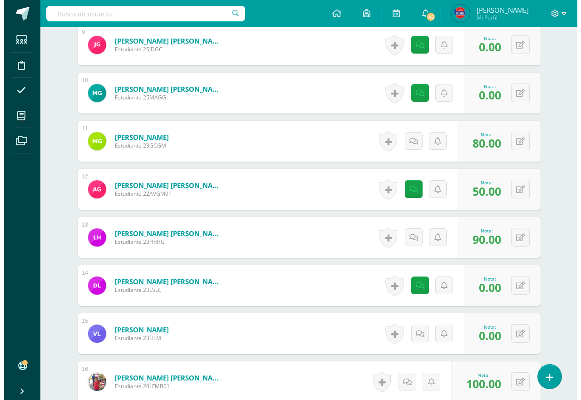
scroll to position [653, 0]
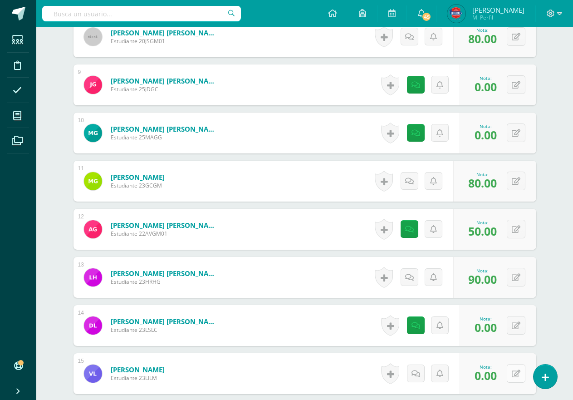
click at [513, 373] on button at bounding box center [516, 373] width 19 height 19
type input "95"
click at [383, 376] on link at bounding box center [384, 373] width 18 height 21
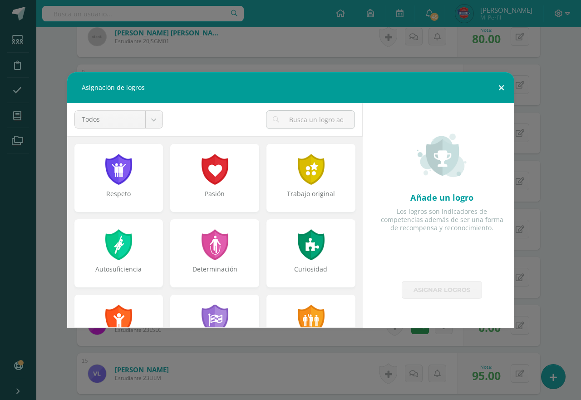
click at [495, 88] on button at bounding box center [501, 87] width 26 height 31
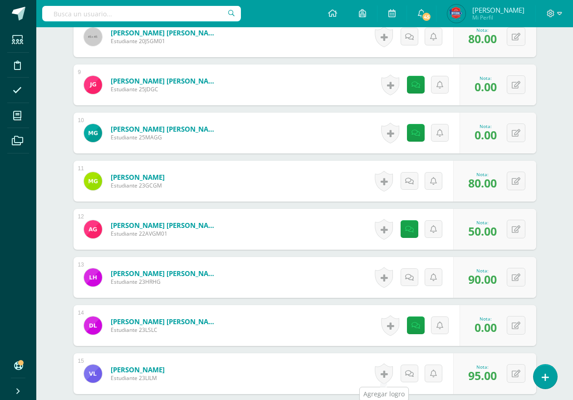
click at [384, 376] on link at bounding box center [384, 373] width 18 height 21
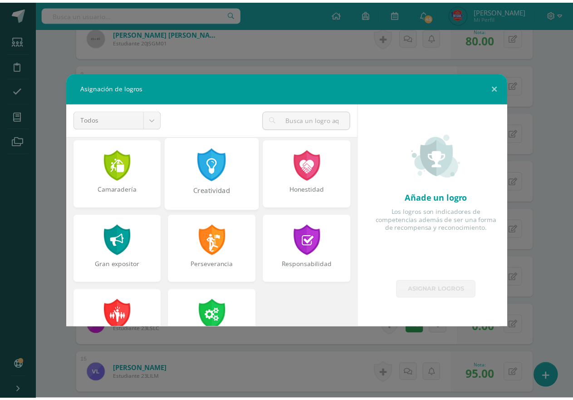
scroll to position [344, 0]
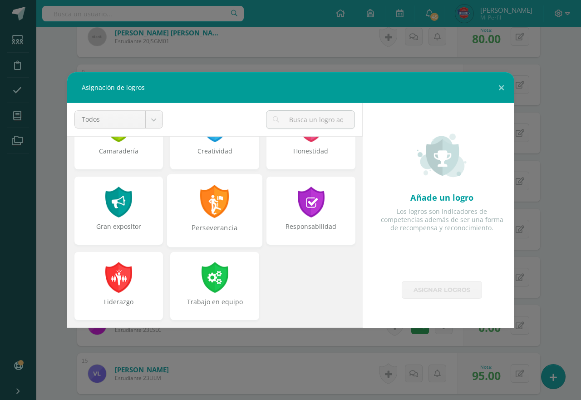
click at [193, 211] on div "Perseverancia" at bounding box center [214, 210] width 95 height 73
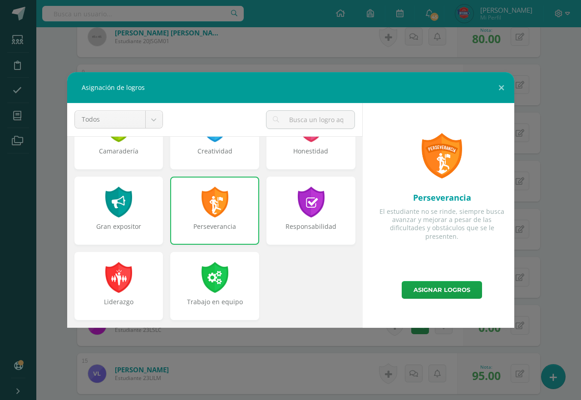
click at [418, 300] on div "Perseverancia El estudiante no se rinde, siempre busca avanzar y mejorar a pesa…" at bounding box center [442, 215] width 152 height 225
click at [418, 296] on link "Asignar logros" at bounding box center [442, 290] width 80 height 18
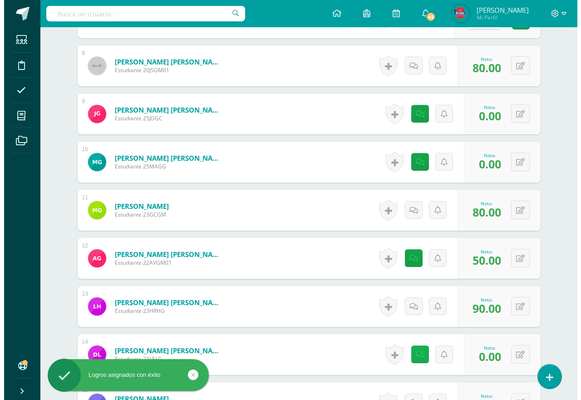
scroll to position [608, 0]
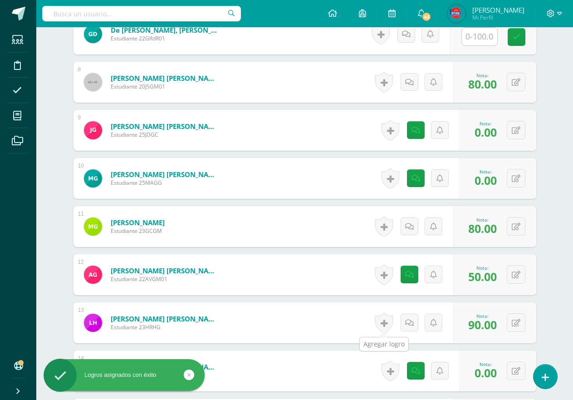
click at [389, 322] on link at bounding box center [384, 322] width 18 height 21
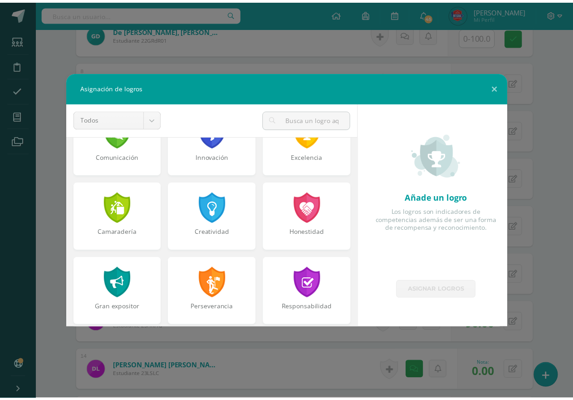
scroll to position [344, 0]
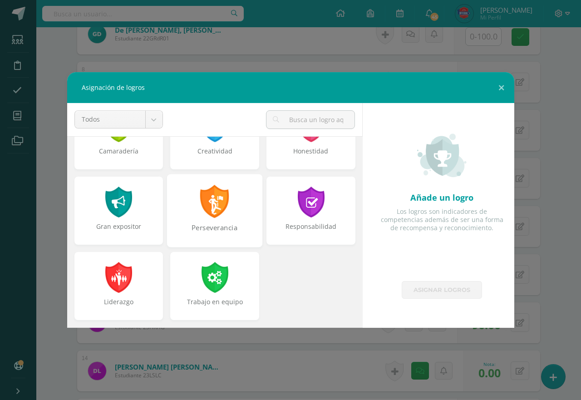
drag, startPoint x: 187, startPoint y: 207, endPoint x: 200, endPoint y: 206, distance: 12.3
click at [188, 207] on div "Perseverancia" at bounding box center [214, 210] width 95 height 73
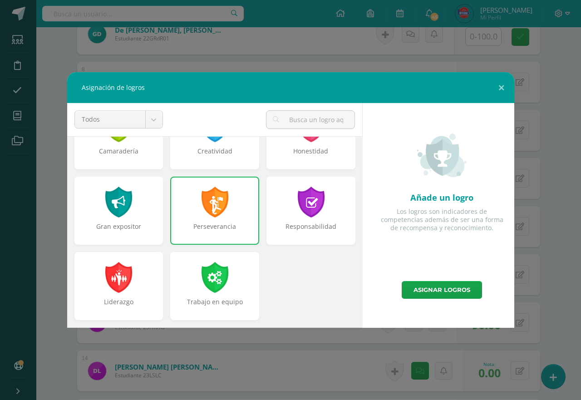
click at [207, 206] on div at bounding box center [214, 201] width 29 height 31
click at [441, 296] on link "Asignar logros" at bounding box center [442, 290] width 80 height 18
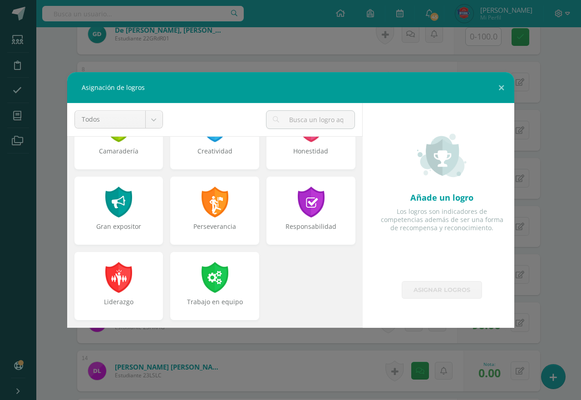
click at [454, 294] on link "Asignar logros" at bounding box center [442, 290] width 80 height 18
click at [219, 211] on div at bounding box center [214, 201] width 31 height 33
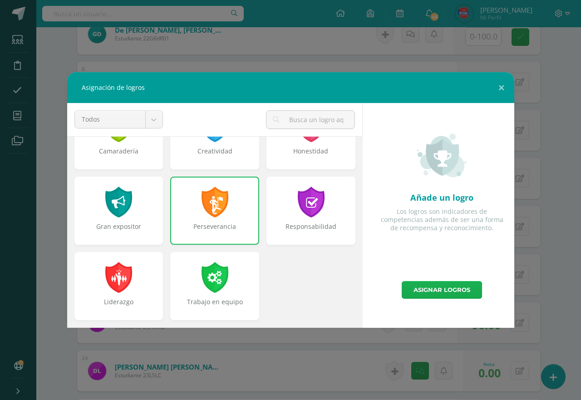
click at [431, 296] on link "Asignar logros" at bounding box center [442, 290] width 80 height 18
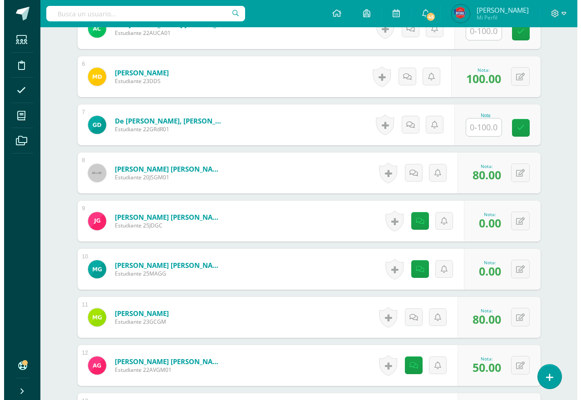
scroll to position [471, 0]
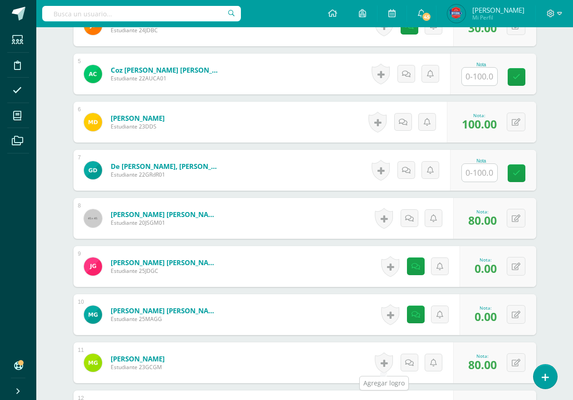
click at [383, 368] on link at bounding box center [384, 362] width 18 height 21
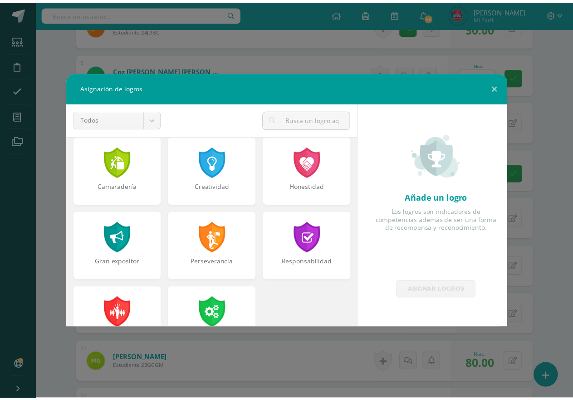
scroll to position [318, 0]
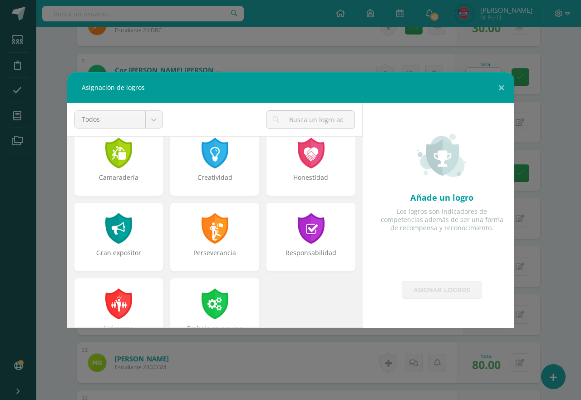
click at [218, 240] on div at bounding box center [214, 228] width 29 height 31
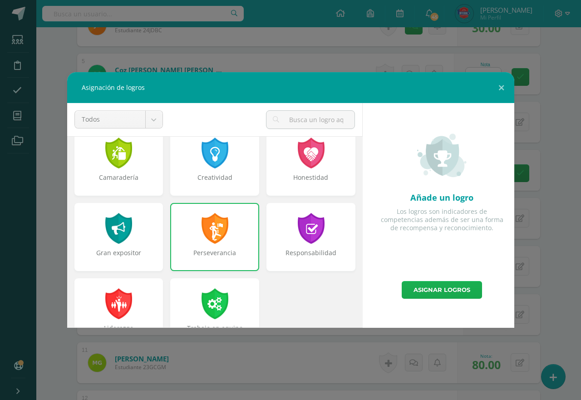
click at [437, 286] on link "Asignar logros" at bounding box center [442, 290] width 80 height 18
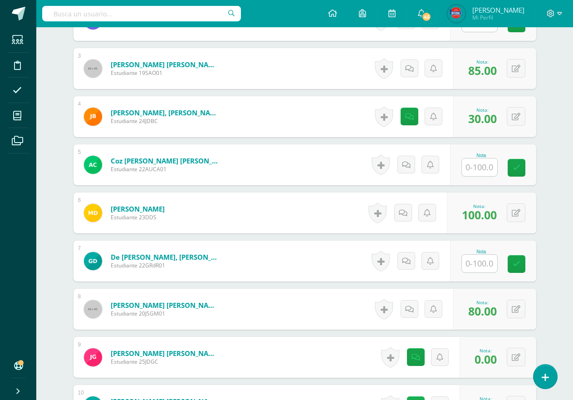
scroll to position [335, 0]
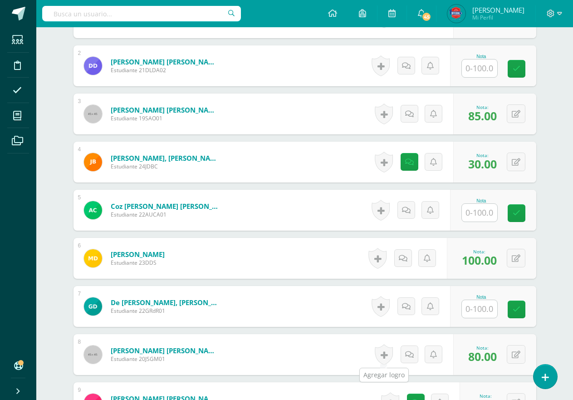
click at [380, 358] on link at bounding box center [384, 354] width 18 height 21
click at [384, 357] on link at bounding box center [384, 354] width 18 height 21
click at [0, 0] on div "Añade un logro Los logros son indicadores de competencias además de ser una for…" at bounding box center [0, 0] width 0 height 0
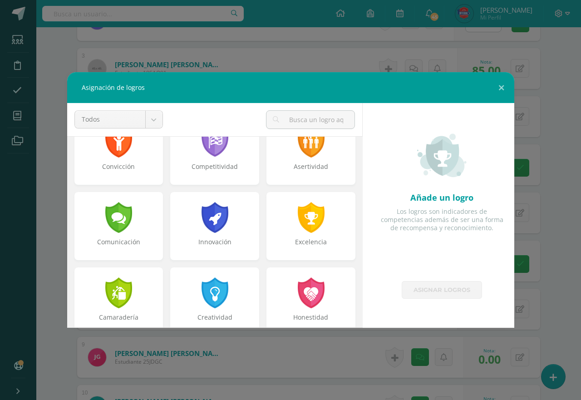
scroll to position [181, 0]
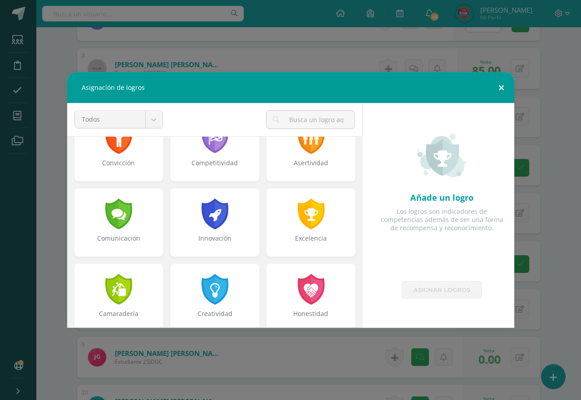
click at [497, 86] on button at bounding box center [501, 87] width 26 height 31
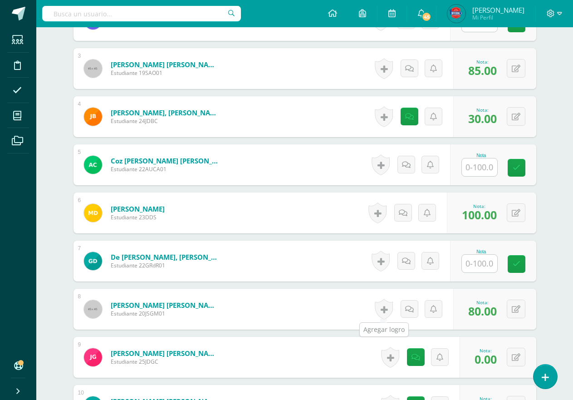
click at [387, 308] on link at bounding box center [384, 309] width 18 height 21
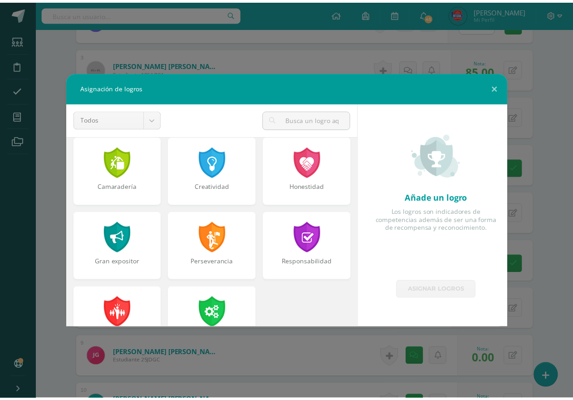
scroll to position [344, 0]
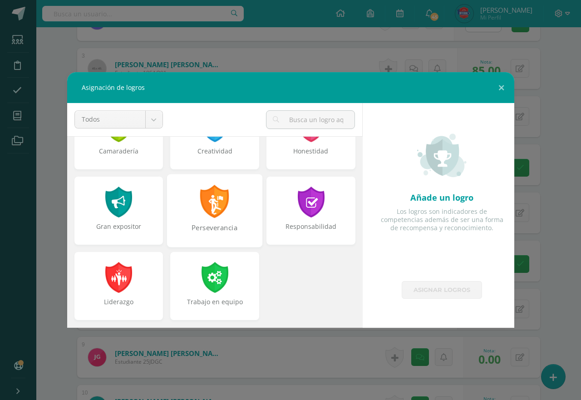
click at [219, 206] on div at bounding box center [214, 201] width 31 height 33
click at [225, 209] on div at bounding box center [214, 201] width 31 height 33
click at [216, 212] on div at bounding box center [214, 201] width 31 height 33
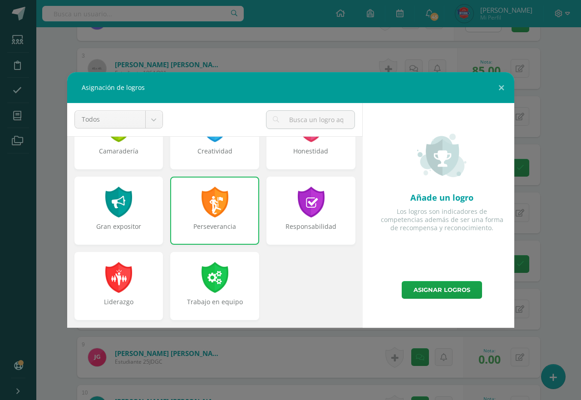
click at [238, 230] on div "Perseverancia" at bounding box center [214, 231] width 87 height 18
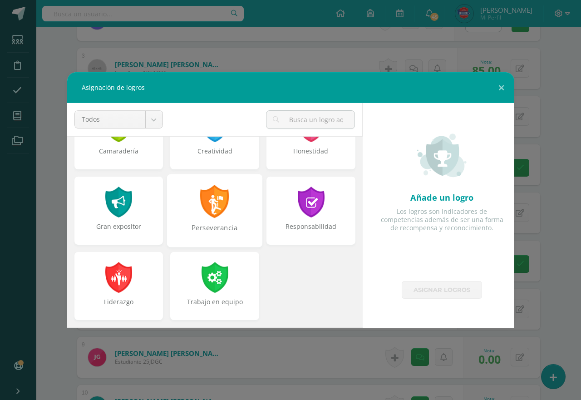
click at [232, 217] on div "Perseverancia" at bounding box center [214, 210] width 95 height 73
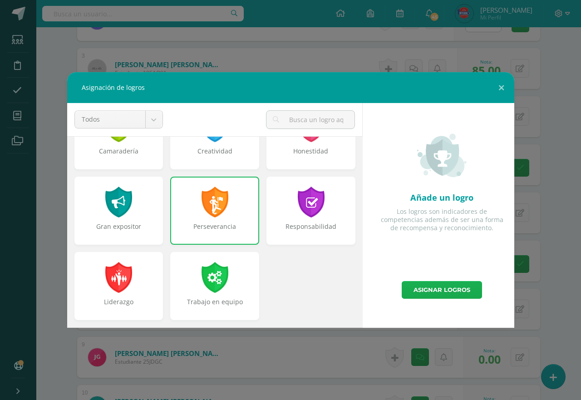
click at [460, 294] on link "Asignar logros" at bounding box center [442, 290] width 80 height 18
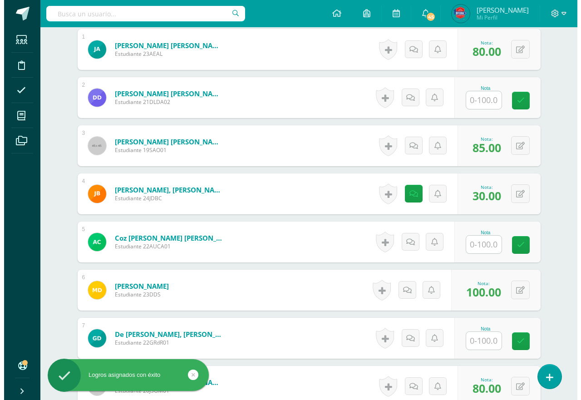
scroll to position [290, 0]
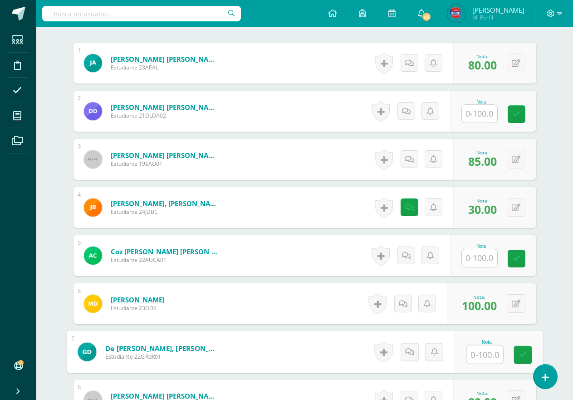
click at [481, 357] on input "text" at bounding box center [484, 354] width 36 height 18
type input "100"
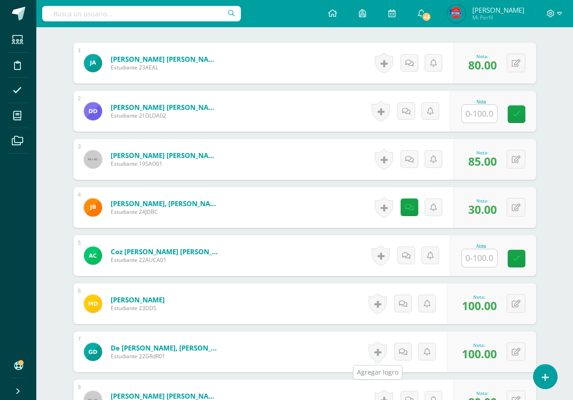
click at [383, 355] on link at bounding box center [377, 351] width 18 height 21
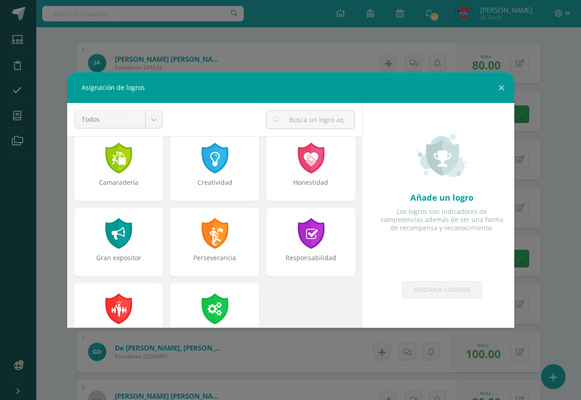
scroll to position [344, 0]
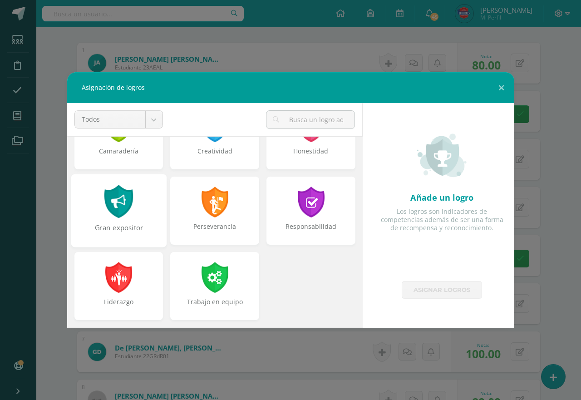
click at [118, 206] on div at bounding box center [118, 201] width 31 height 33
click at [211, 211] on div at bounding box center [214, 201] width 31 height 33
click at [303, 211] on div at bounding box center [310, 201] width 29 height 31
click at [228, 216] on div "Perseverancia" at bounding box center [214, 210] width 95 height 73
click at [235, 218] on div "Perseverancia" at bounding box center [214, 210] width 95 height 73
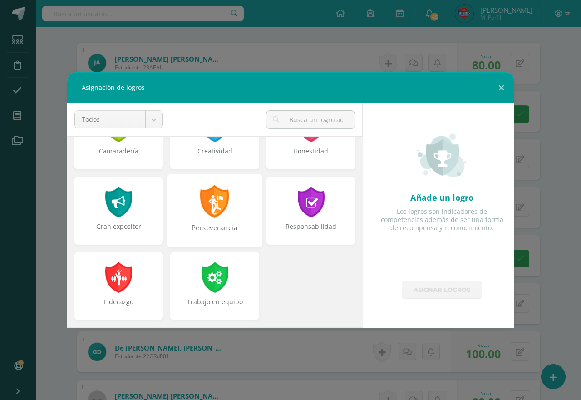
click at [227, 213] on div "Perseverancia" at bounding box center [214, 210] width 95 height 73
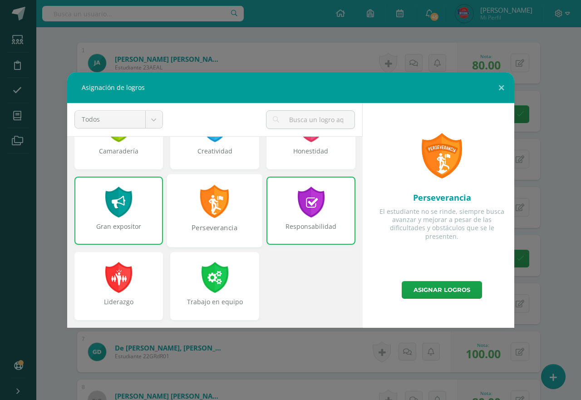
click at [220, 220] on div "Perseverancia" at bounding box center [214, 210] width 95 height 73
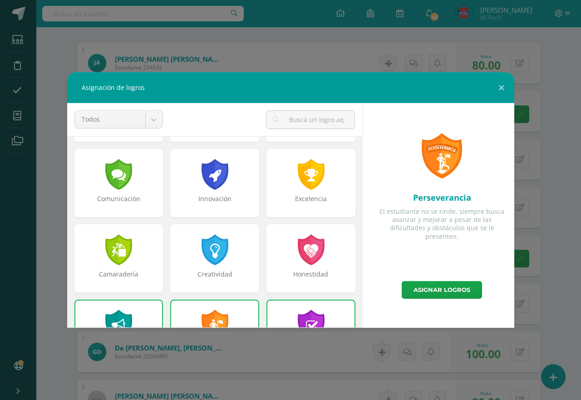
scroll to position [208, 0]
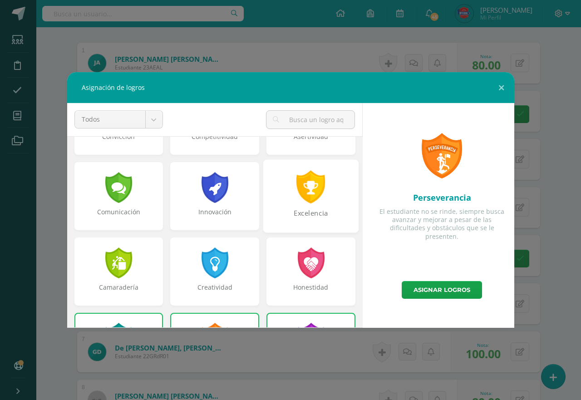
click at [309, 215] on div "Excelencia" at bounding box center [310, 218] width 93 height 20
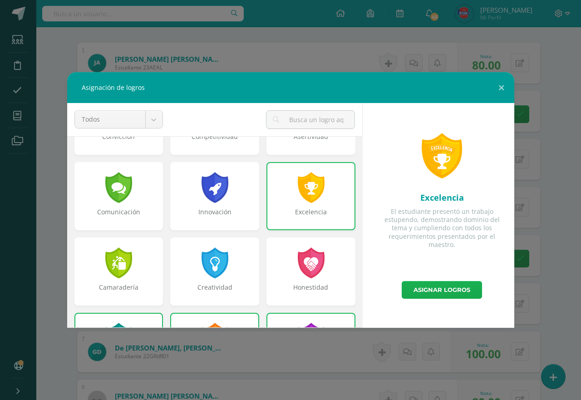
click at [446, 291] on link "Asignar logros" at bounding box center [442, 290] width 80 height 18
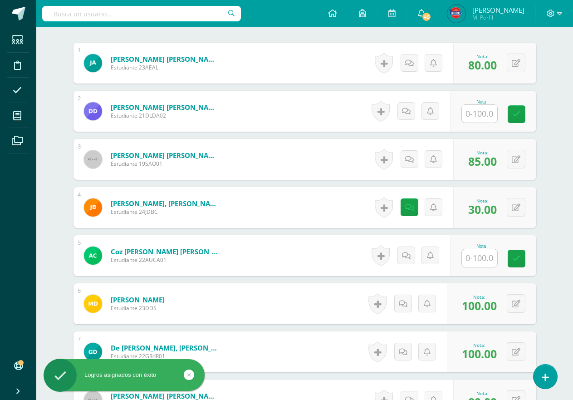
click at [375, 304] on link at bounding box center [377, 303] width 18 height 21
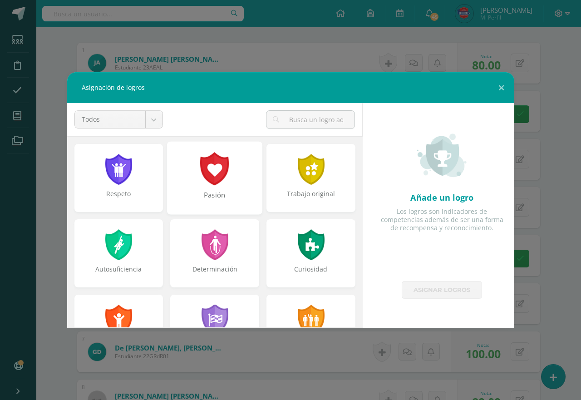
click at [217, 172] on div at bounding box center [214, 168] width 31 height 33
click at [302, 201] on div "Trabajo original" at bounding box center [310, 198] width 87 height 18
click at [216, 212] on div "Pasión" at bounding box center [214, 178] width 89 height 68
click at [313, 219] on div "Curiosidad" at bounding box center [310, 253] width 89 height 68
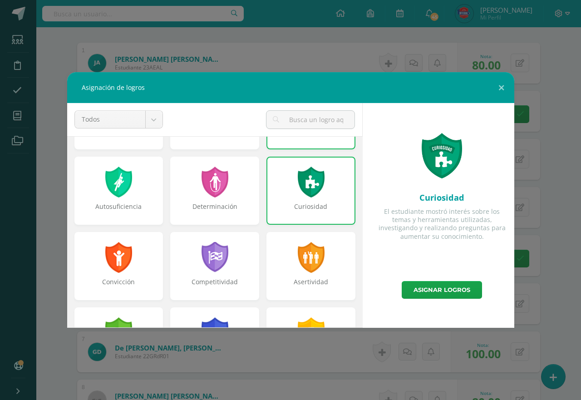
scroll to position [0, 0]
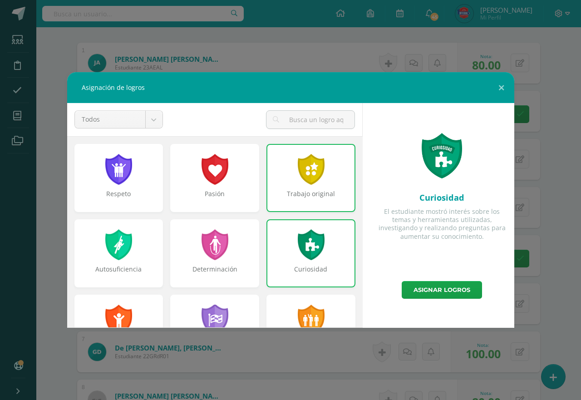
click at [300, 249] on div at bounding box center [310, 244] width 29 height 31
click at [279, 267] on div "Curiosidad" at bounding box center [310, 274] width 87 height 18
click at [323, 259] on div "Curiosidad" at bounding box center [310, 253] width 89 height 68
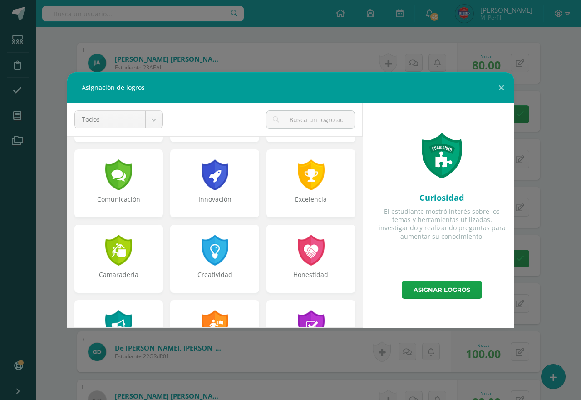
scroll to position [227, 0]
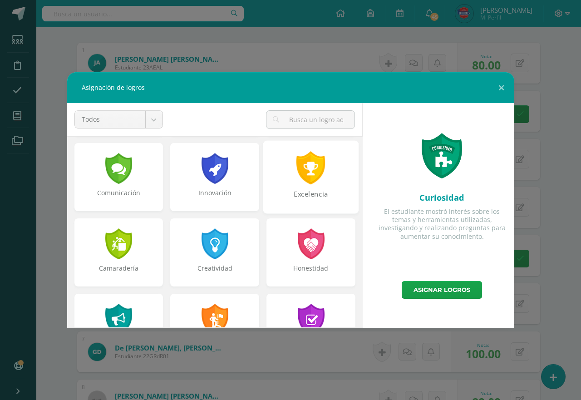
click at [321, 193] on div "Excelencia" at bounding box center [310, 199] width 93 height 20
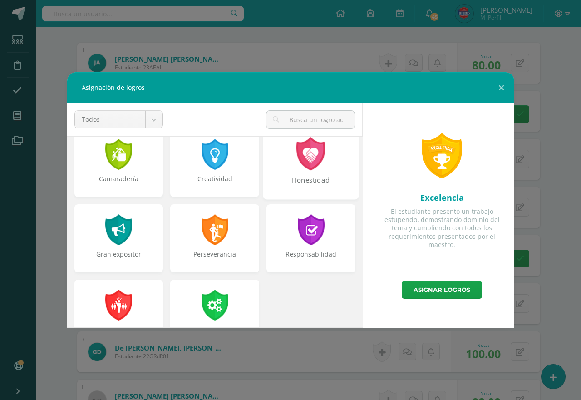
scroll to position [318, 0]
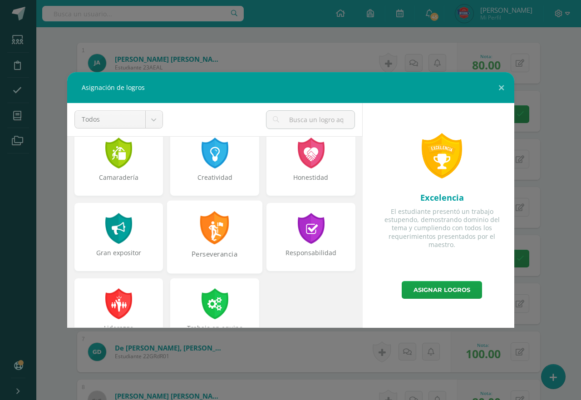
click at [224, 228] on div at bounding box center [214, 227] width 31 height 33
click at [296, 227] on div at bounding box center [310, 228] width 29 height 31
click at [236, 227] on div "Perseverancia" at bounding box center [214, 237] width 89 height 68
click at [301, 219] on div at bounding box center [310, 228] width 29 height 31
click at [216, 224] on div at bounding box center [214, 228] width 29 height 31
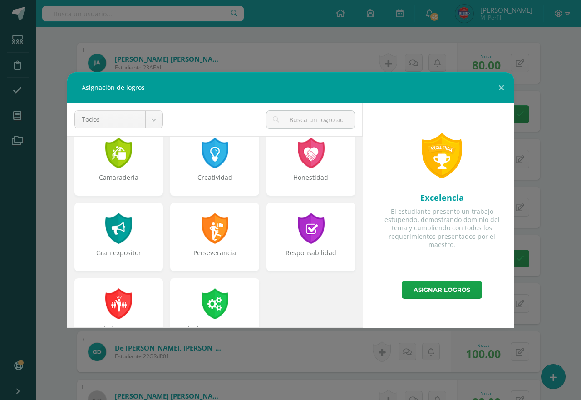
click at [298, 230] on div at bounding box center [310, 228] width 29 height 31
click at [227, 204] on div "Perseverancia" at bounding box center [214, 237] width 89 height 68
click at [208, 200] on div "Creatividad" at bounding box center [215, 164] width 96 height 75
click at [302, 202] on div "Honestidad" at bounding box center [311, 164] width 96 height 75
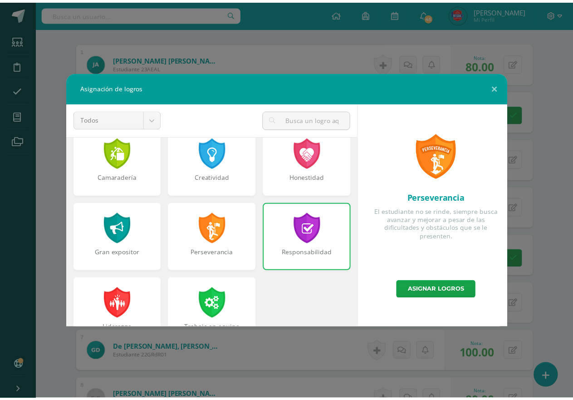
scroll to position [344, 0]
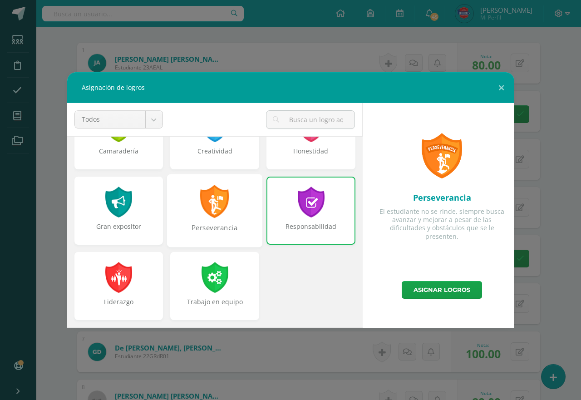
click at [211, 220] on div "Perseverancia" at bounding box center [214, 210] width 95 height 73
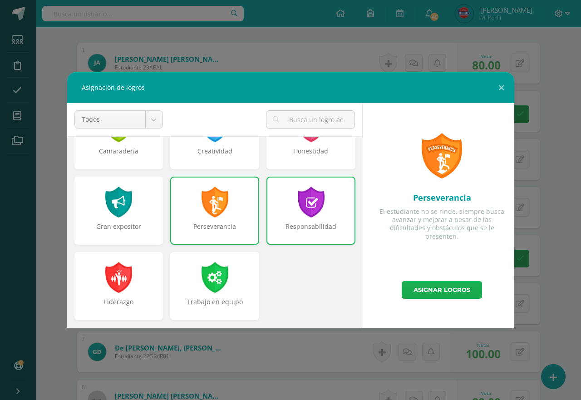
click at [432, 289] on link "Asignar logros" at bounding box center [442, 290] width 80 height 18
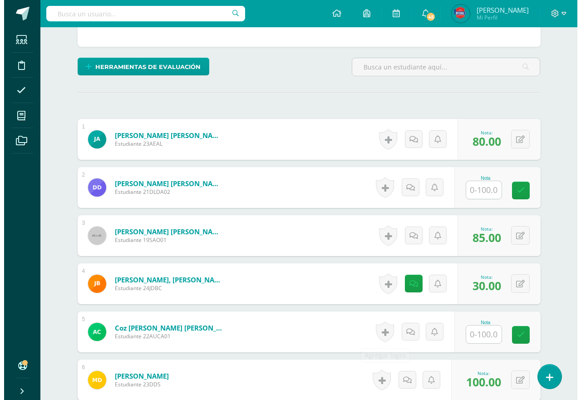
scroll to position [199, 0]
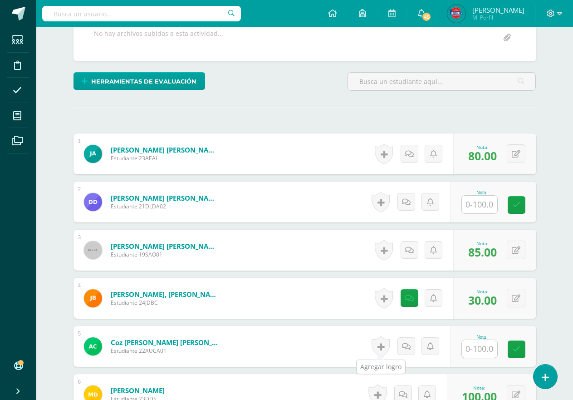
click at [380, 346] on link at bounding box center [381, 346] width 18 height 21
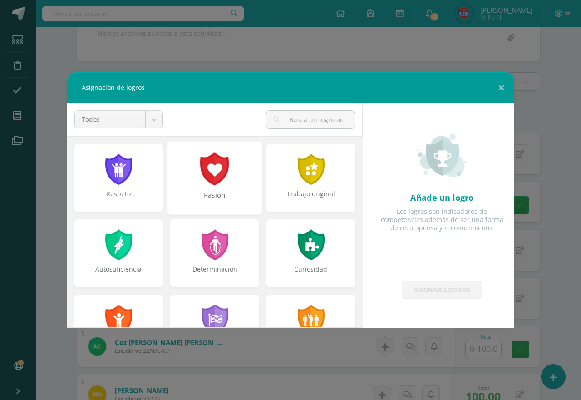
click at [216, 169] on div at bounding box center [214, 168] width 31 height 33
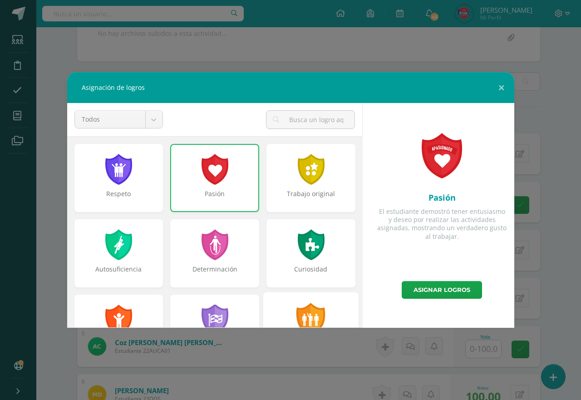
scroll to position [136, 0]
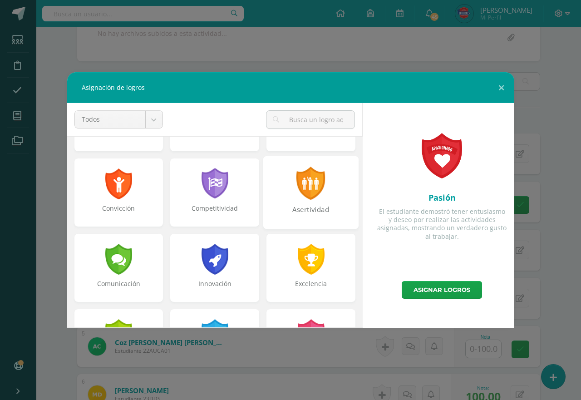
click at [297, 201] on div "Asertividad" at bounding box center [310, 192] width 95 height 73
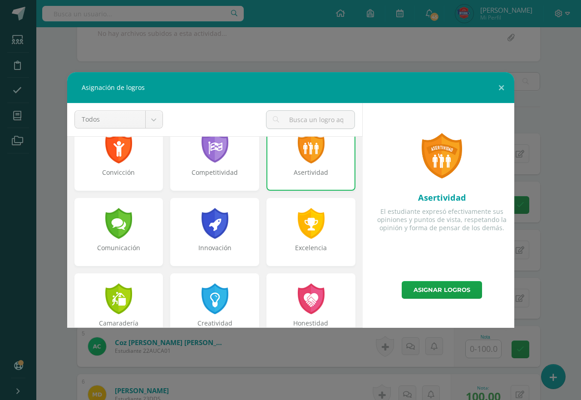
scroll to position [181, 0]
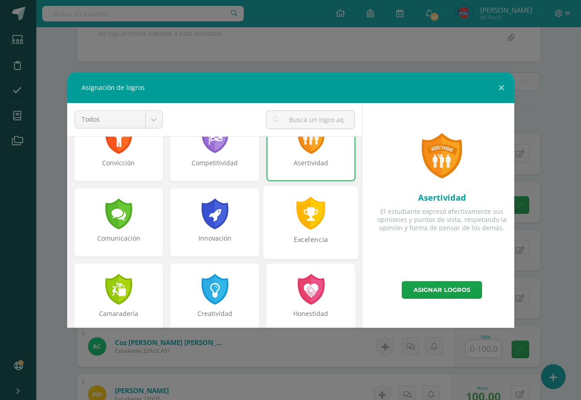
click at [297, 241] on div "Excelencia" at bounding box center [310, 245] width 93 height 20
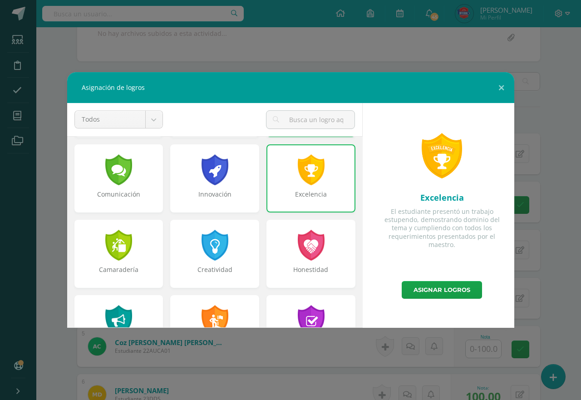
scroll to position [318, 0]
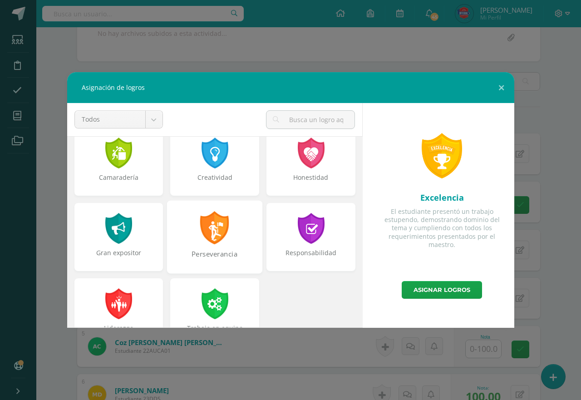
drag, startPoint x: 214, startPoint y: 222, endPoint x: 240, endPoint y: 221, distance: 25.9
click at [215, 222] on div at bounding box center [214, 227] width 31 height 33
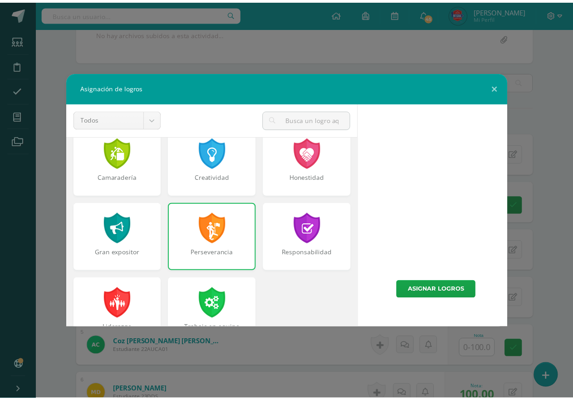
scroll to position [344, 0]
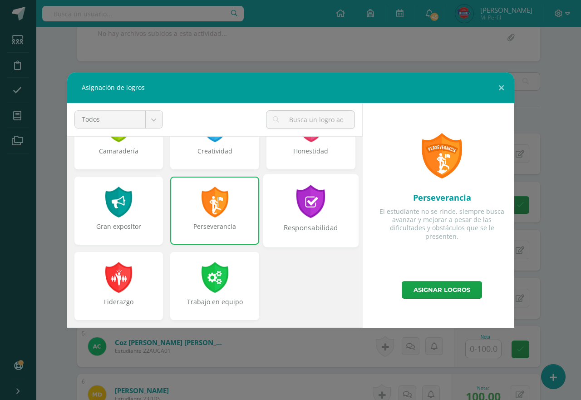
click at [302, 207] on div at bounding box center [310, 201] width 31 height 33
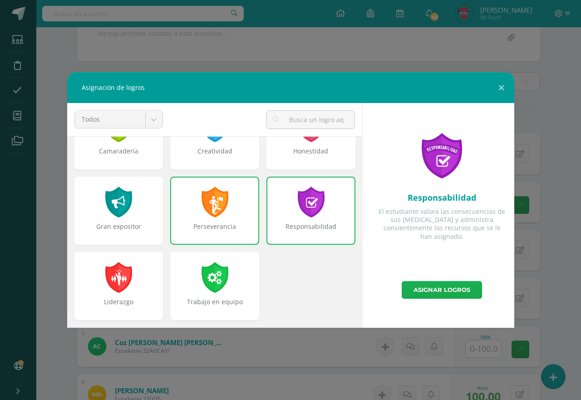
click at [449, 288] on link "Asignar logros" at bounding box center [442, 290] width 80 height 18
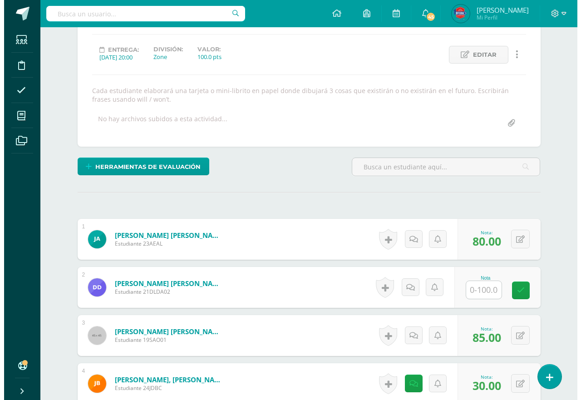
scroll to position [108, 0]
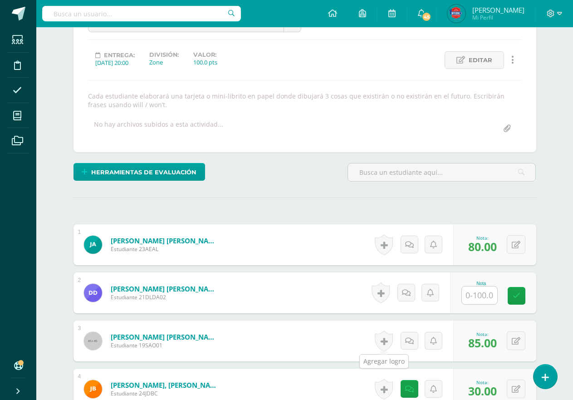
click at [387, 343] on link at bounding box center [384, 340] width 18 height 21
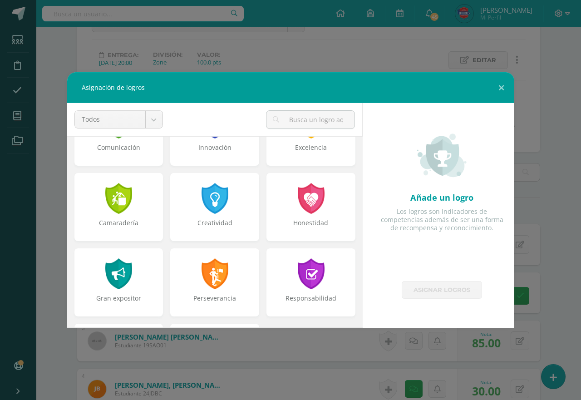
scroll to position [344, 0]
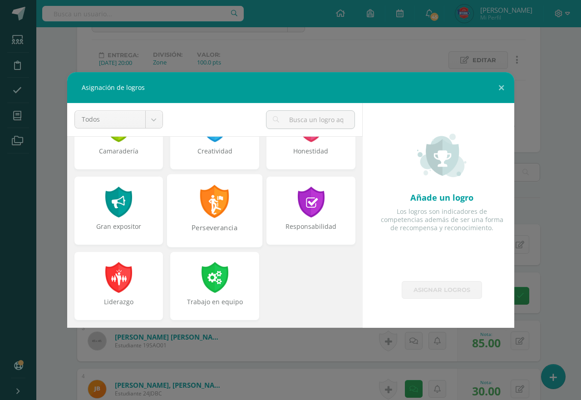
click at [226, 217] on div at bounding box center [214, 201] width 31 height 33
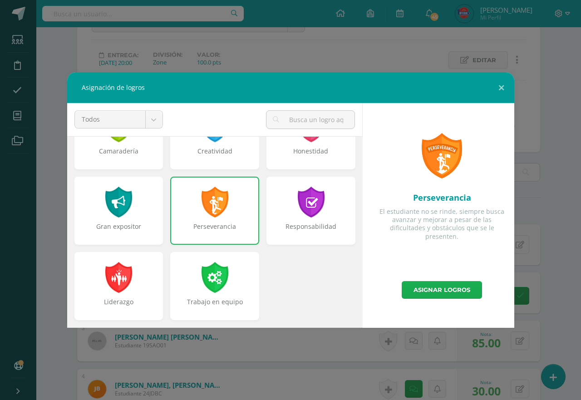
click at [442, 284] on link "Asignar logros" at bounding box center [442, 290] width 80 height 18
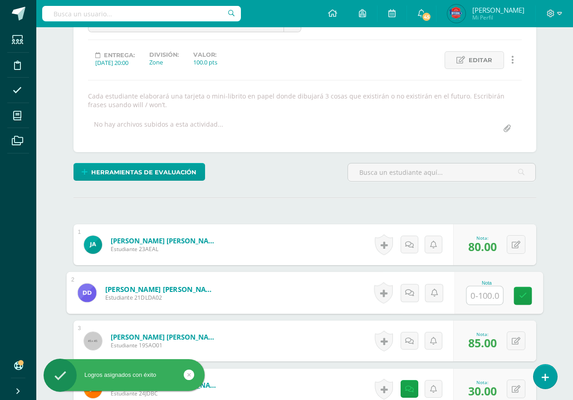
click at [484, 294] on input "text" at bounding box center [484, 295] width 36 height 18
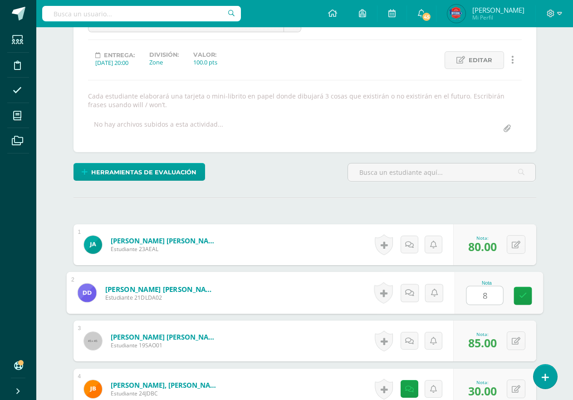
type input "80"
click at [381, 296] on link at bounding box center [384, 292] width 18 height 21
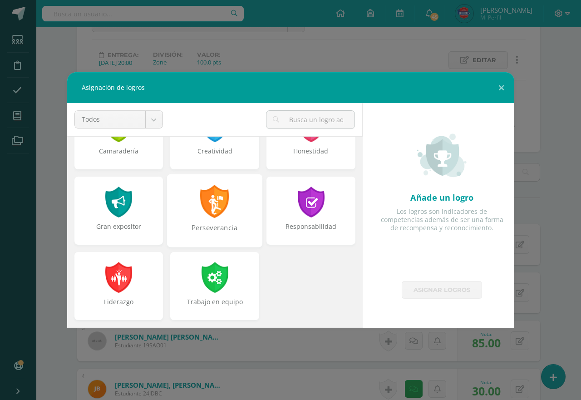
click at [213, 212] on div at bounding box center [214, 201] width 31 height 33
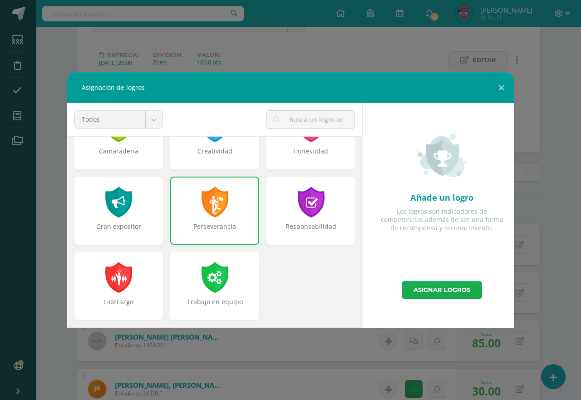
click at [435, 286] on link "Asignar logros" at bounding box center [442, 290] width 80 height 18
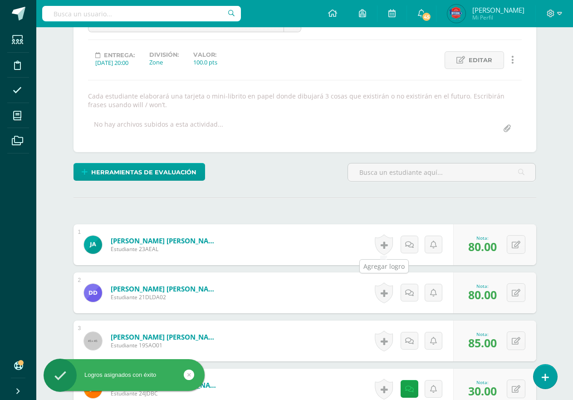
click at [387, 248] on link at bounding box center [384, 244] width 18 height 21
click at [0, 0] on div "Añade un logro Los logros son indicadores de competencias además de ser una for…" at bounding box center [0, 0] width 0 height 0
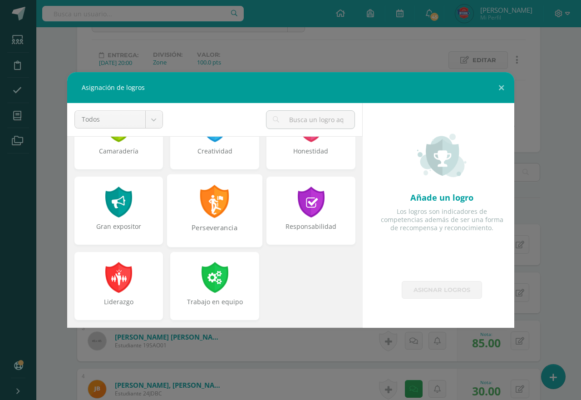
click at [201, 225] on div "Perseverancia" at bounding box center [214, 233] width 93 height 20
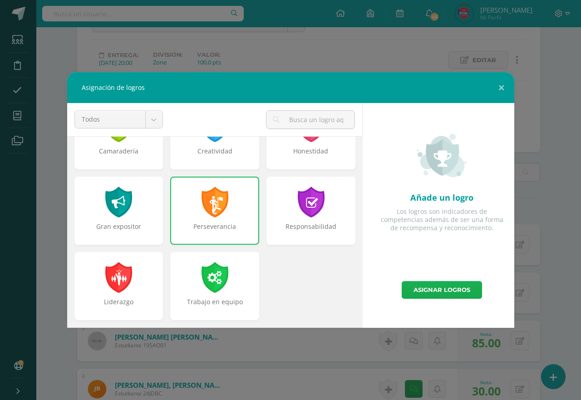
click at [446, 287] on link "Asignar logros" at bounding box center [442, 290] width 80 height 18
